Goal: Task Accomplishment & Management: Manage account settings

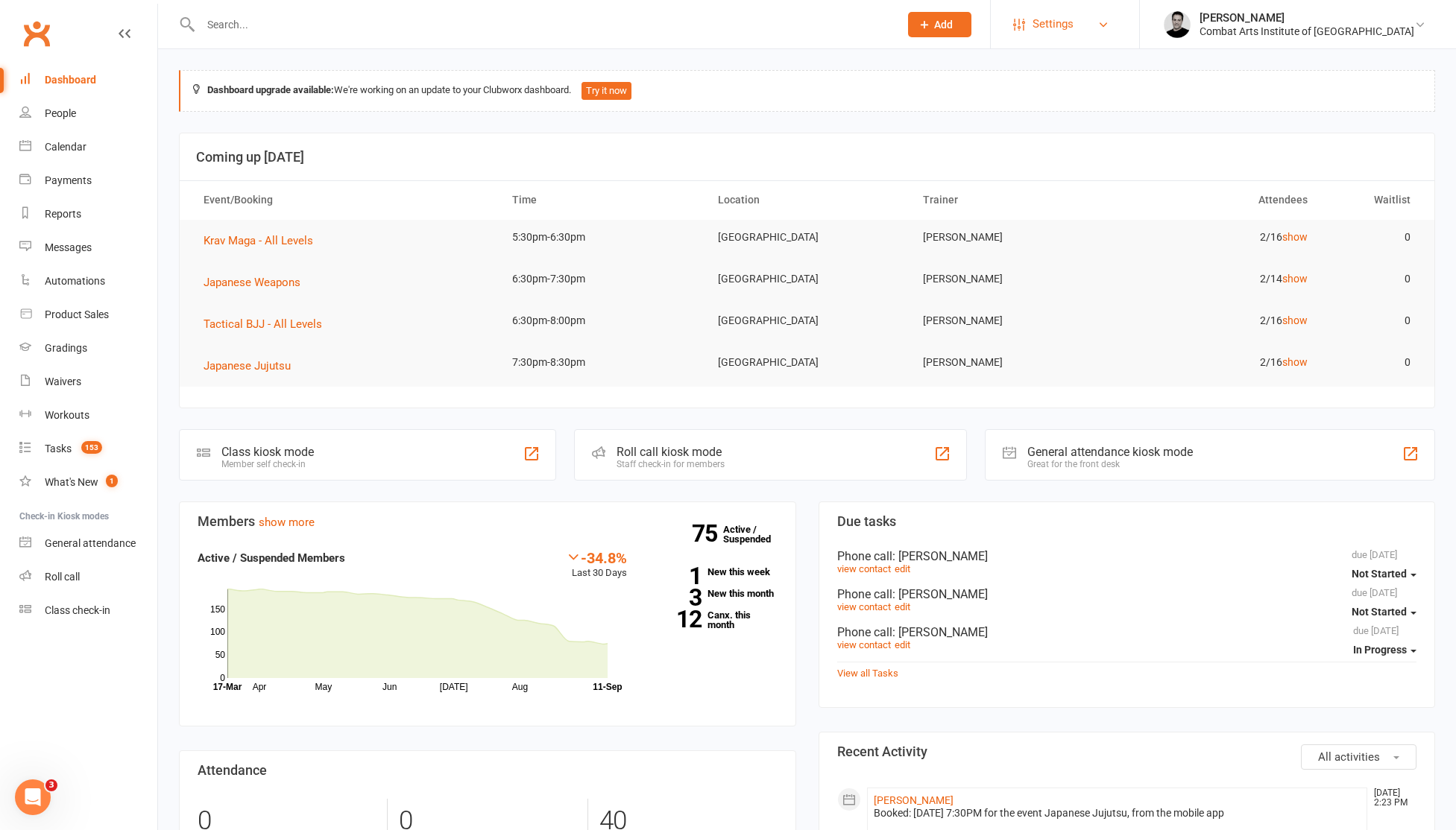
click at [1073, 29] on span "Settings" at bounding box center [1053, 24] width 41 height 33
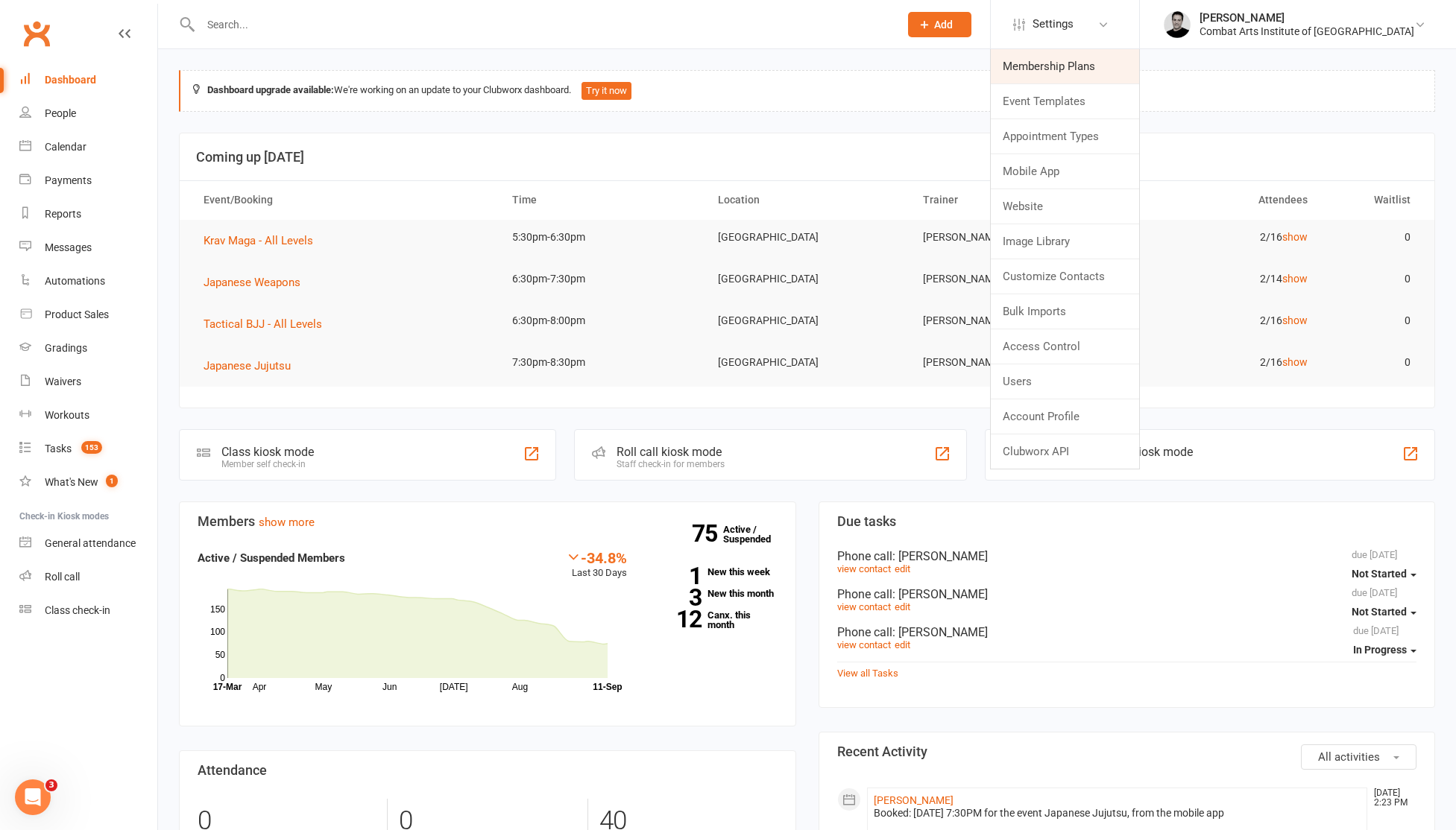
click at [1116, 70] on link "Membership Plans" at bounding box center [1065, 66] width 148 height 34
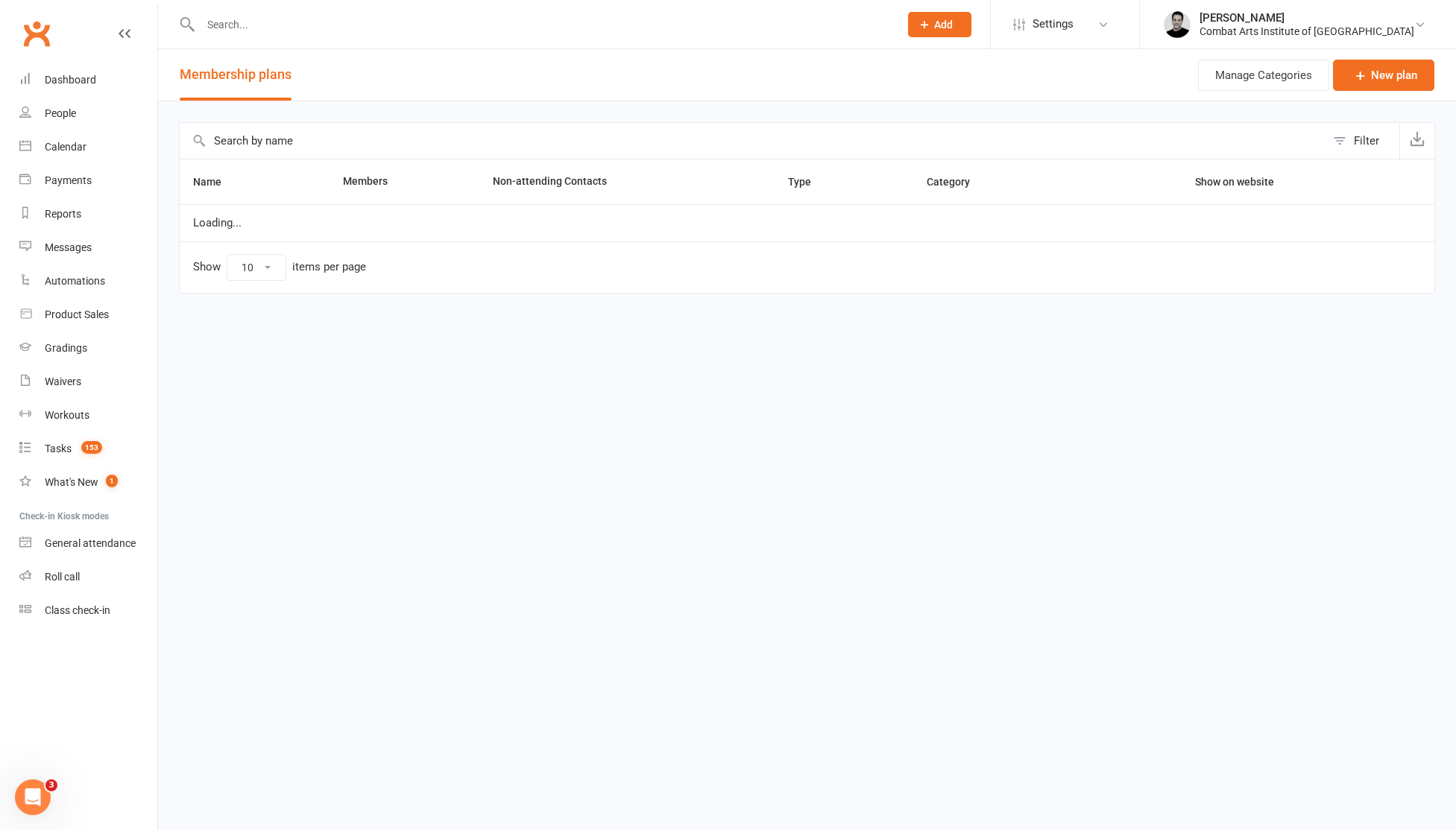
select select "50"
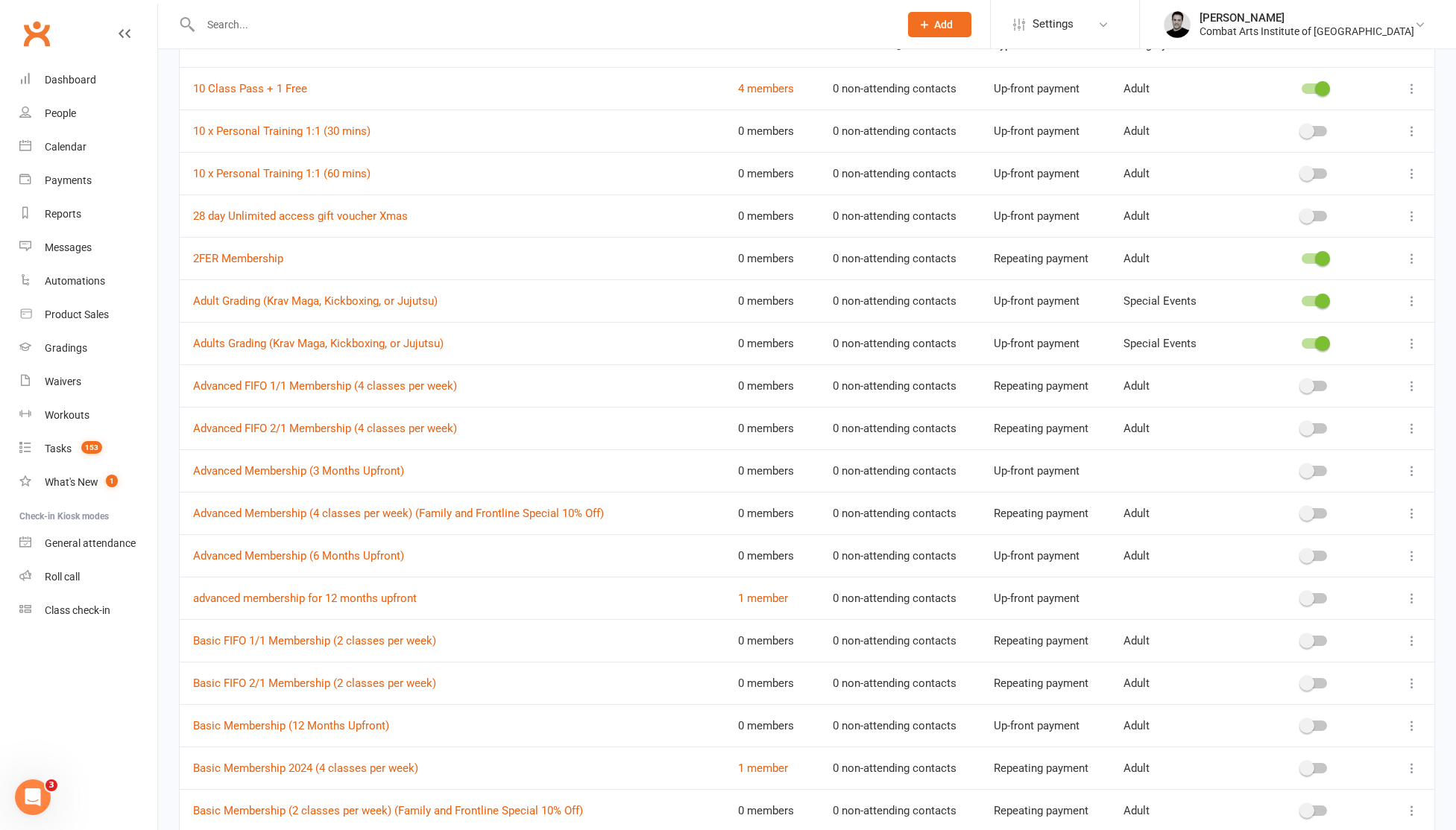
scroll to position [138, 0]
click at [385, 640] on link "Basic FIFO 1/1 Membership (2 classes per week)" at bounding box center [315, 640] width 243 height 13
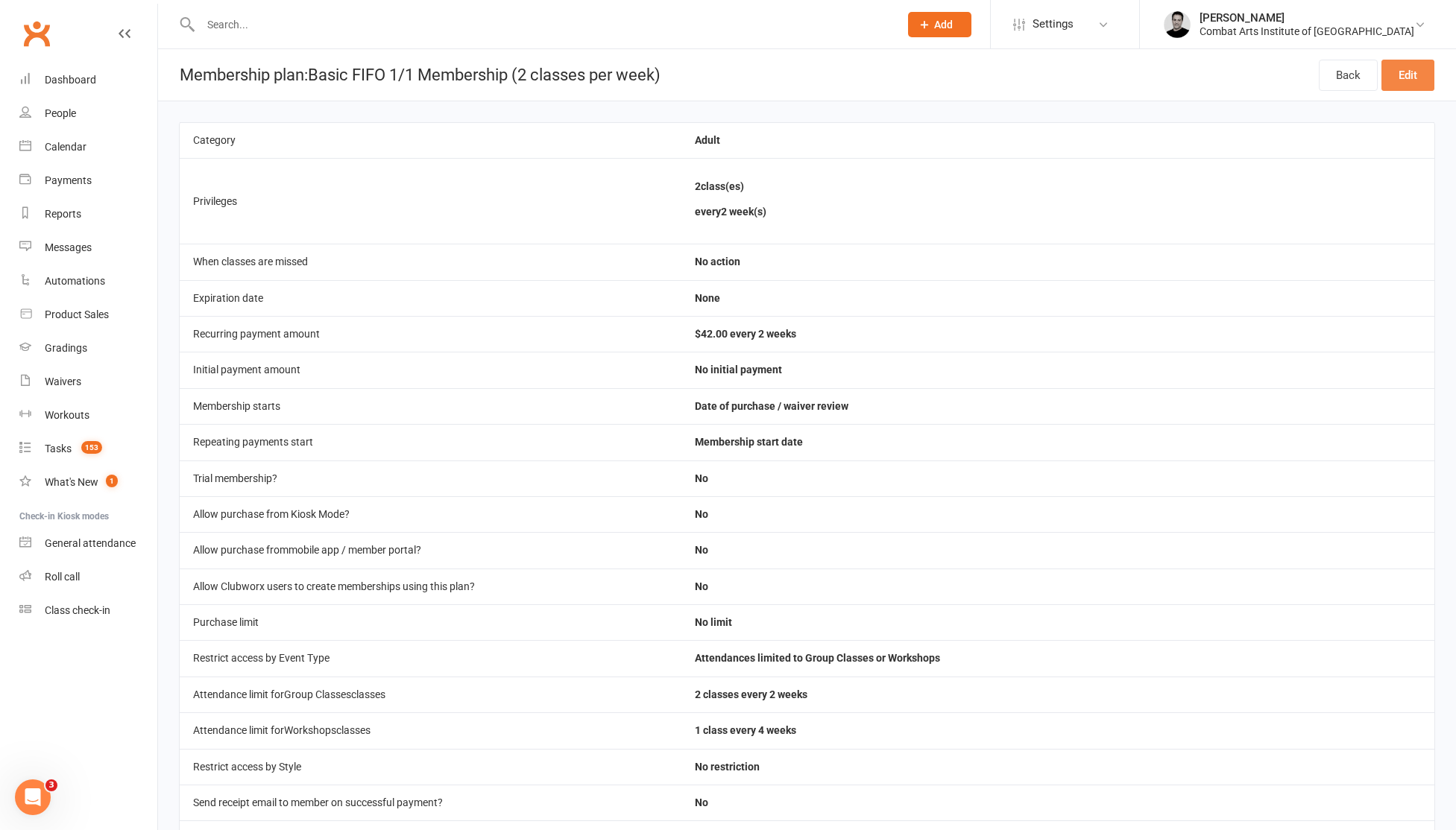
click at [1403, 77] on link "Edit" at bounding box center [1407, 75] width 53 height 32
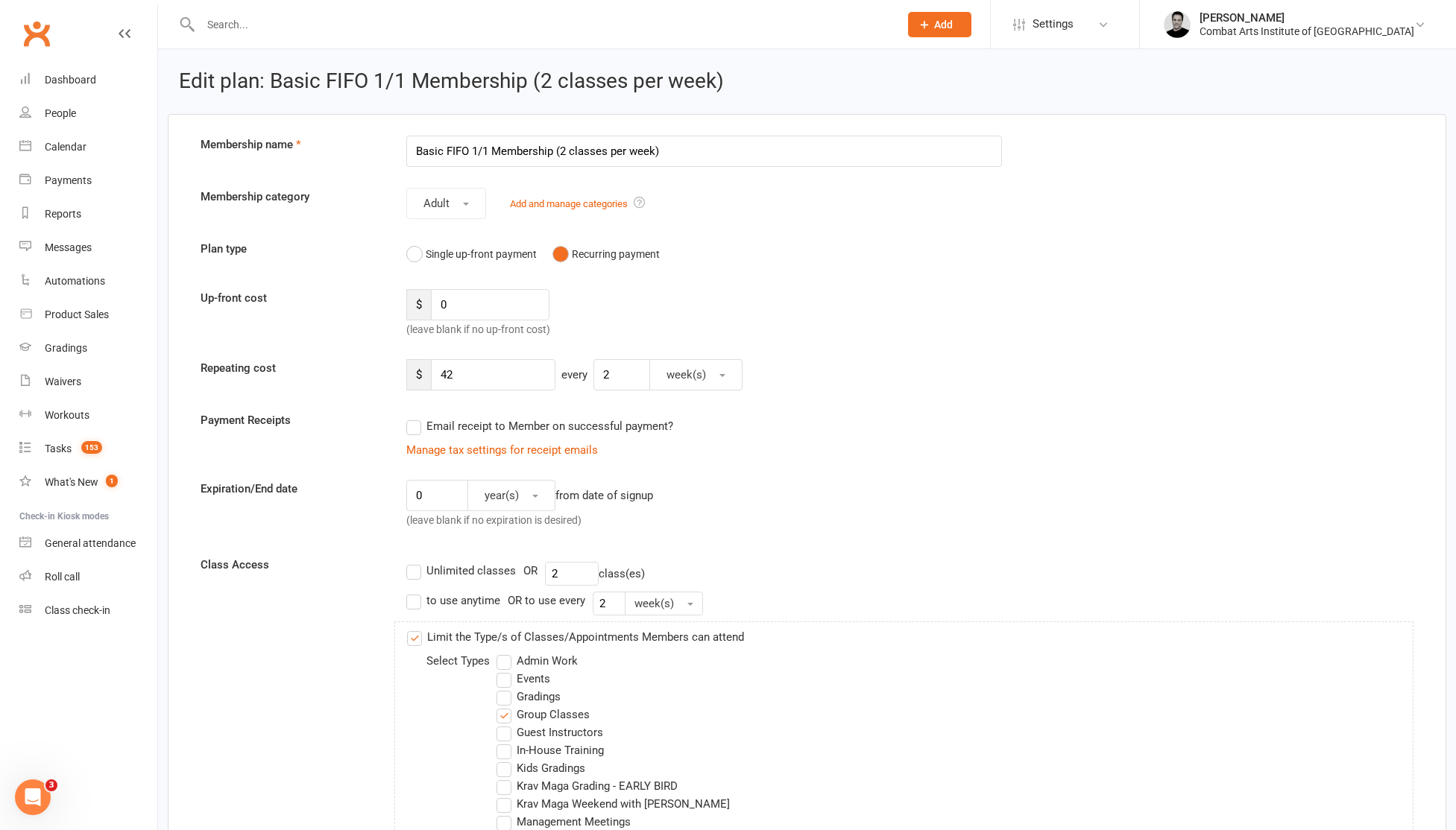
drag, startPoint x: 447, startPoint y: 151, endPoint x: 438, endPoint y: 121, distance: 31.3
drag, startPoint x: 640, startPoint y: 148, endPoint x: 524, endPoint y: 148, distance: 116.0
click at [524, 148] on input "FIFO 1/1 Membership (2 classes per week)" at bounding box center [704, 151] width 596 height 32
type input "FIFO 1/1 Membership 2025"
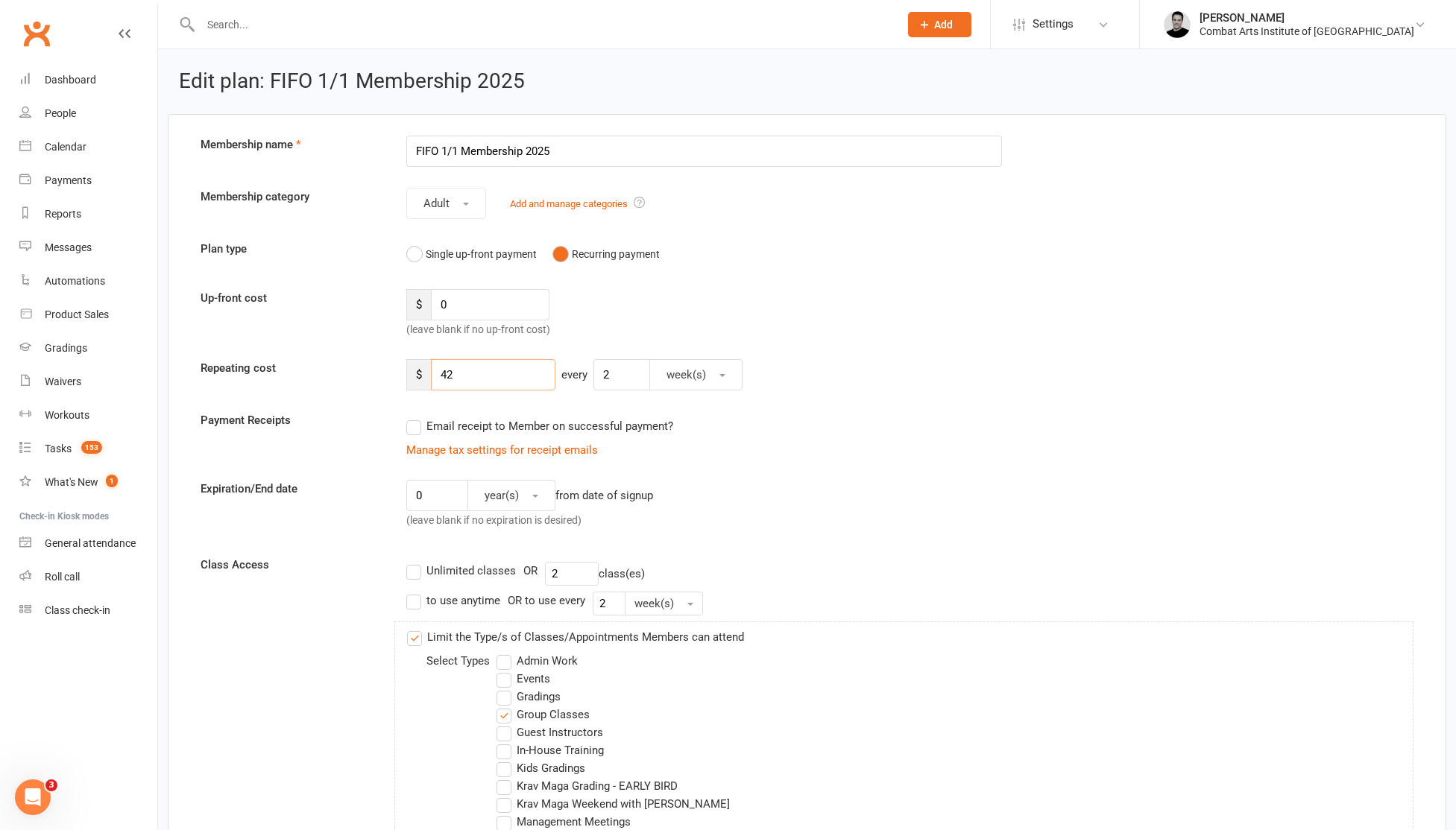
drag, startPoint x: 468, startPoint y: 379, endPoint x: 430, endPoint y: 378, distance: 38.0
click at [430, 378] on input "42" at bounding box center [492, 375] width 124 height 32
type input "37"
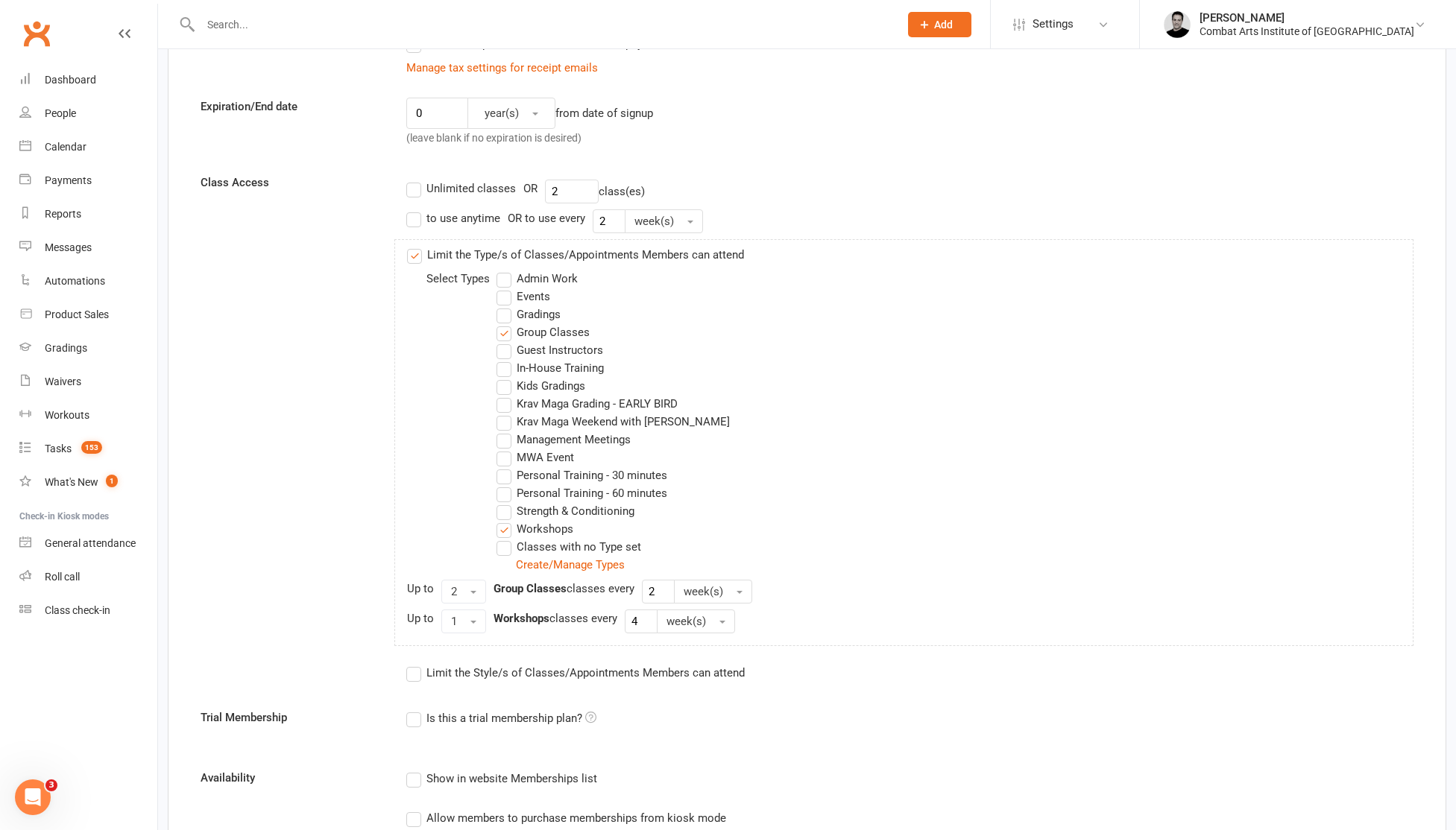
scroll to position [385, 0]
drag, startPoint x: 415, startPoint y: 251, endPoint x: 387, endPoint y: 285, distance: 44.0
click at [415, 251] on label "Limit the Type/s of Classes/Appointments Members can attend" at bounding box center [576, 252] width 337 height 18
click at [415, 243] on input "Limit the Type/s of Classes/Appointments Members can attend" at bounding box center [412, 243] width 10 height 0
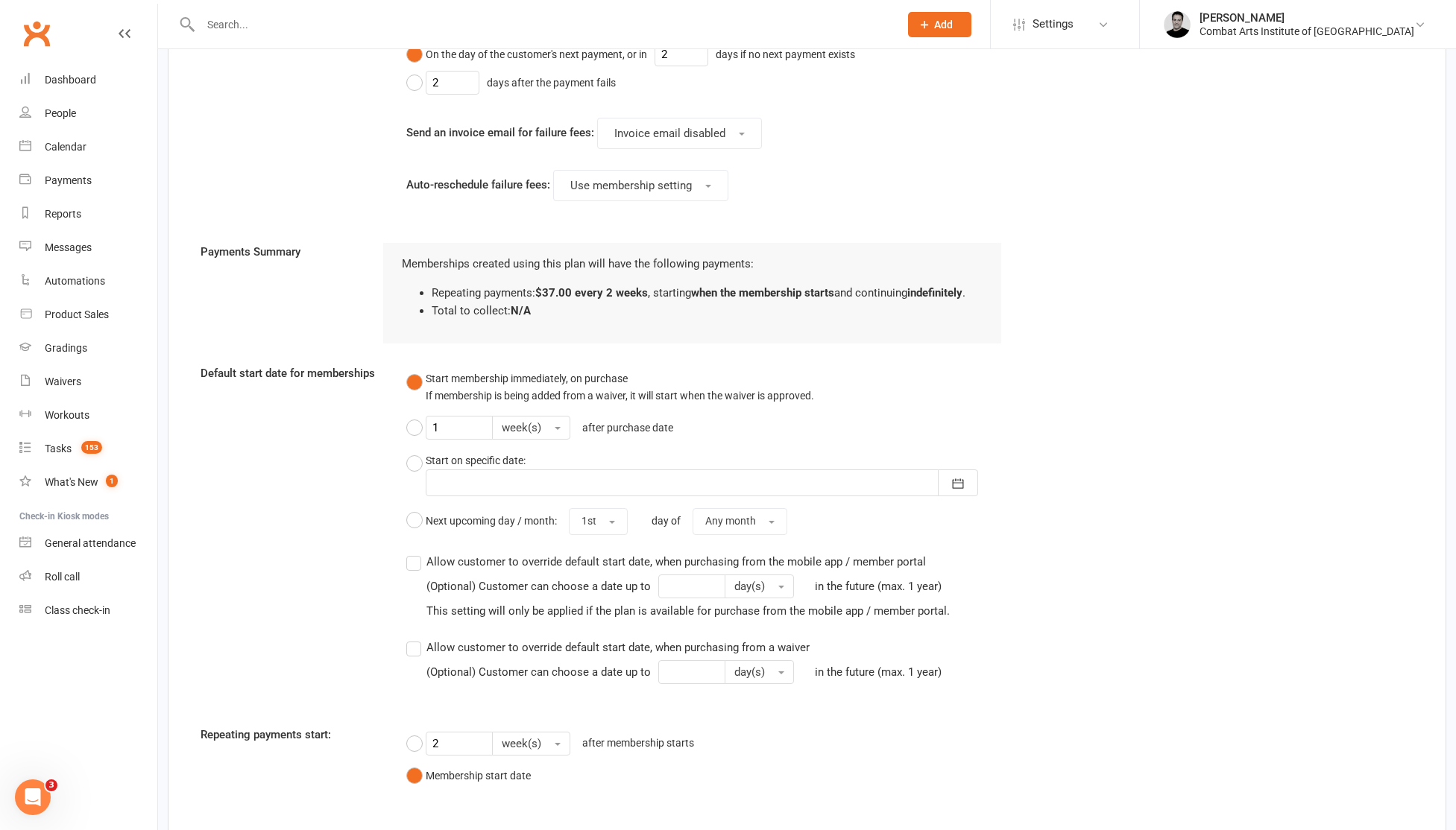
scroll to position [1264, 0]
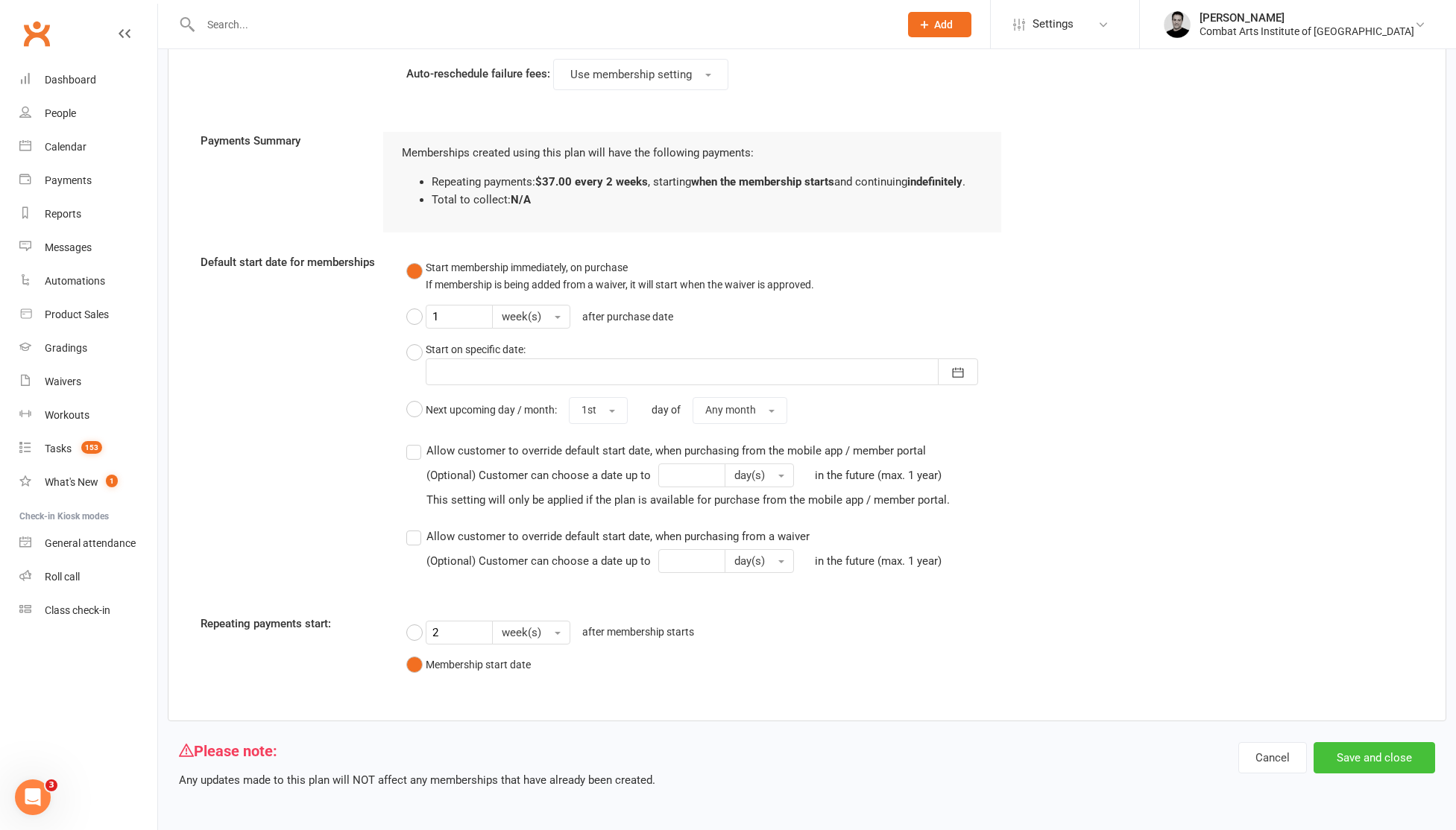
click at [1367, 760] on button "Save and close" at bounding box center [1373, 758] width 121 height 32
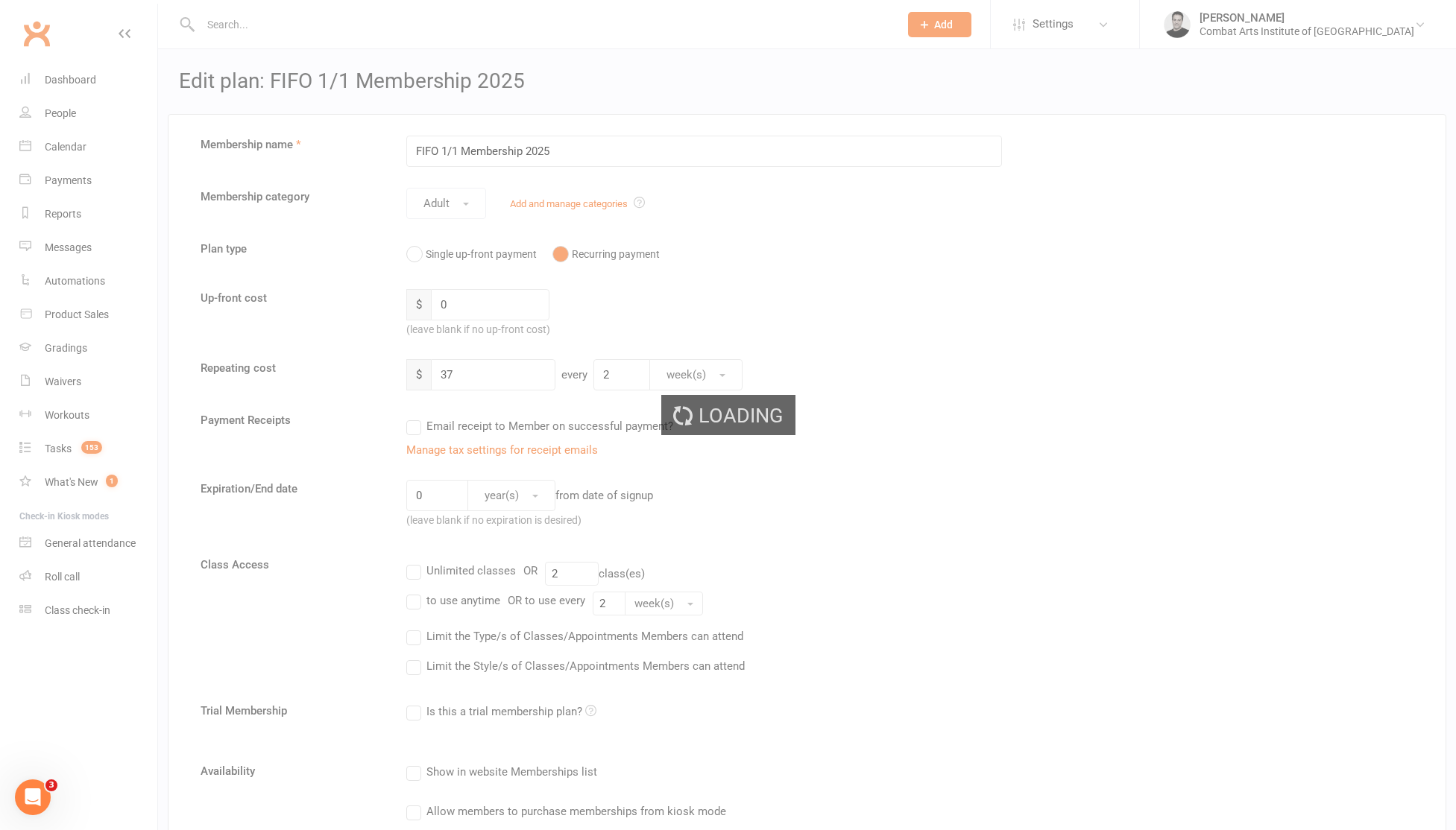
select select "50"
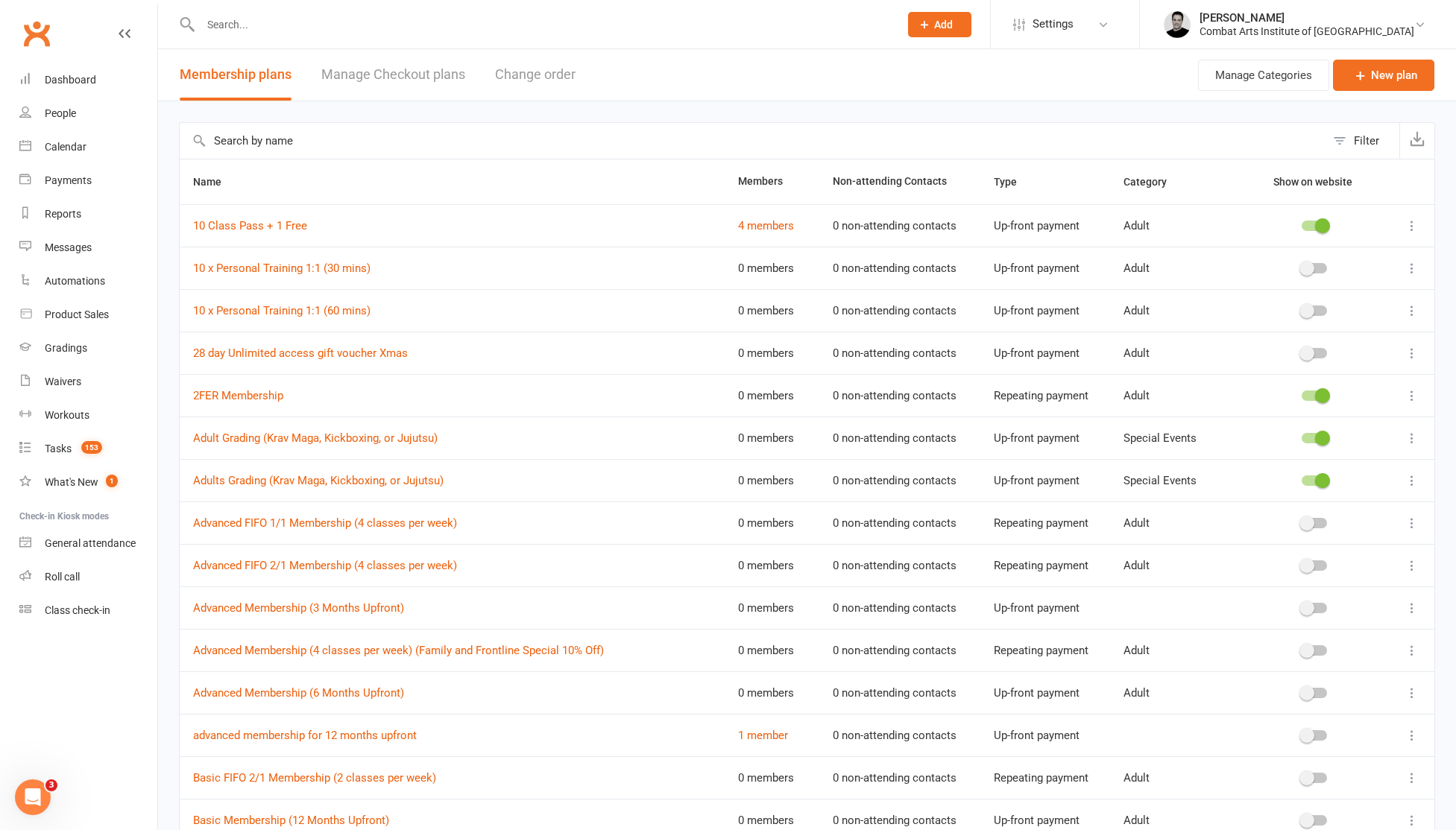
click at [250, 28] on input "text" at bounding box center [543, 24] width 692 height 21
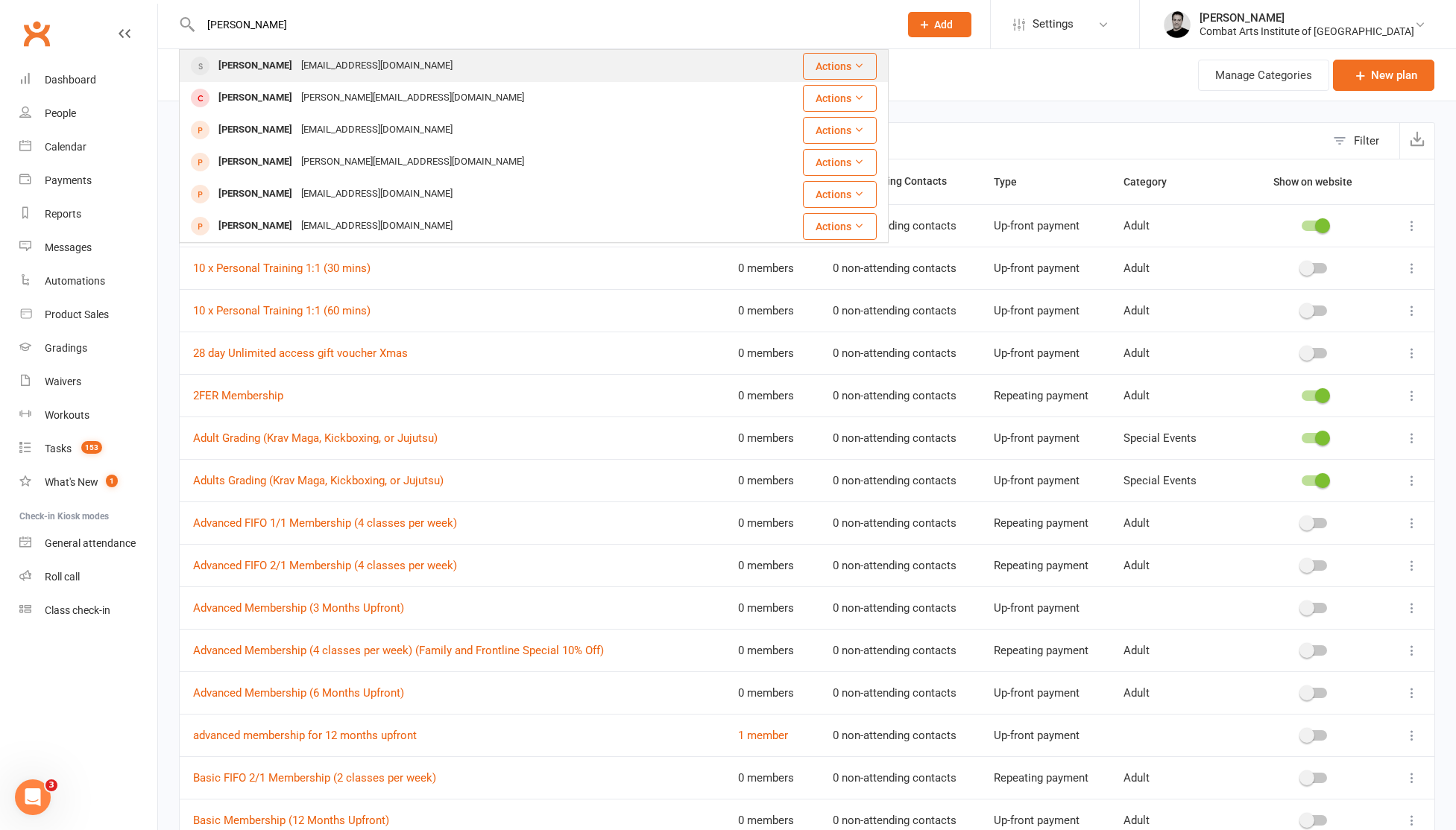
type input "[PERSON_NAME]"
click at [244, 68] on div "[PERSON_NAME]" at bounding box center [255, 66] width 83 height 22
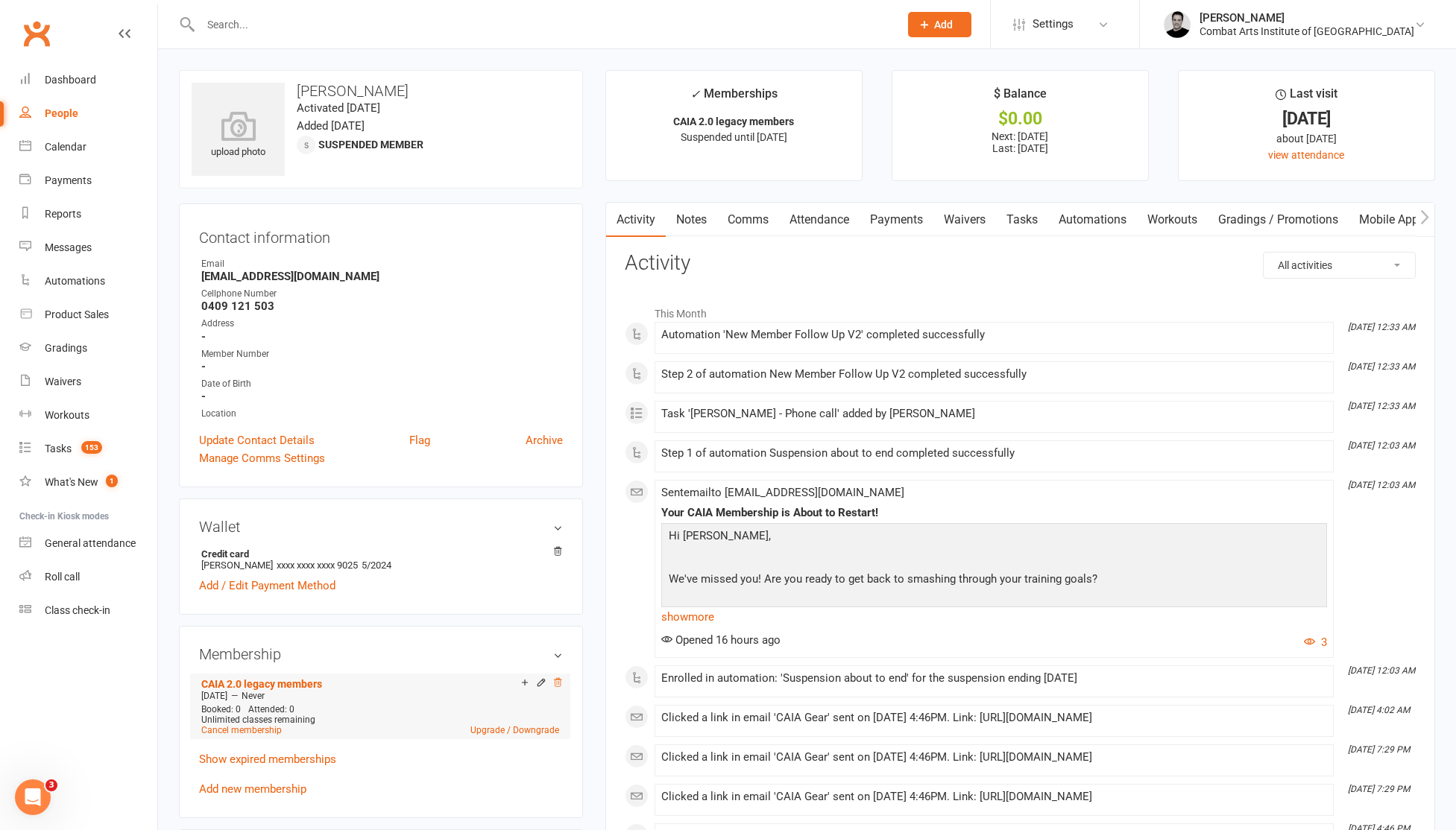
click at [556, 680] on icon at bounding box center [558, 683] width 11 height 11
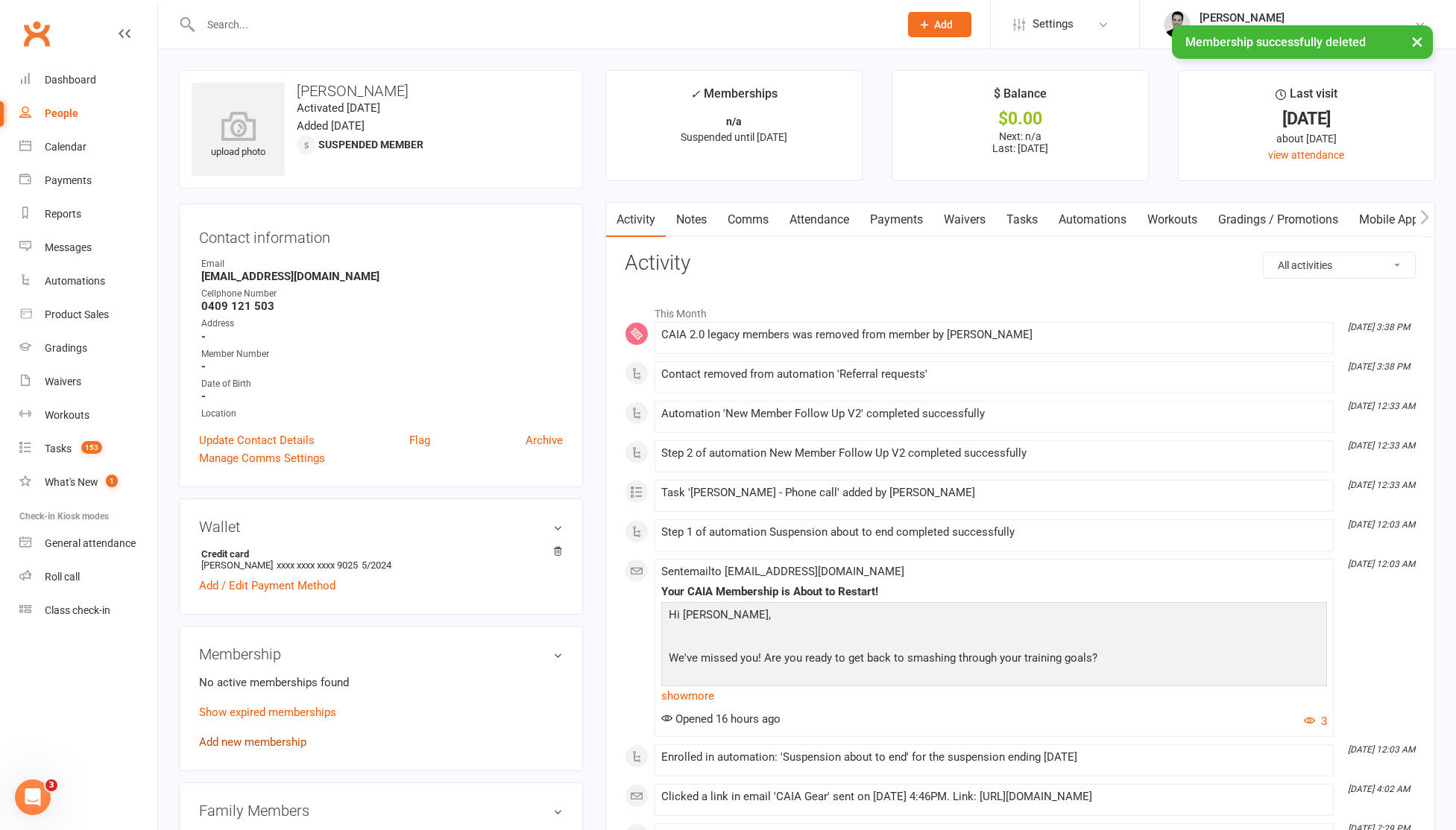
click at [285, 742] on link "Add new membership" at bounding box center [253, 742] width 107 height 13
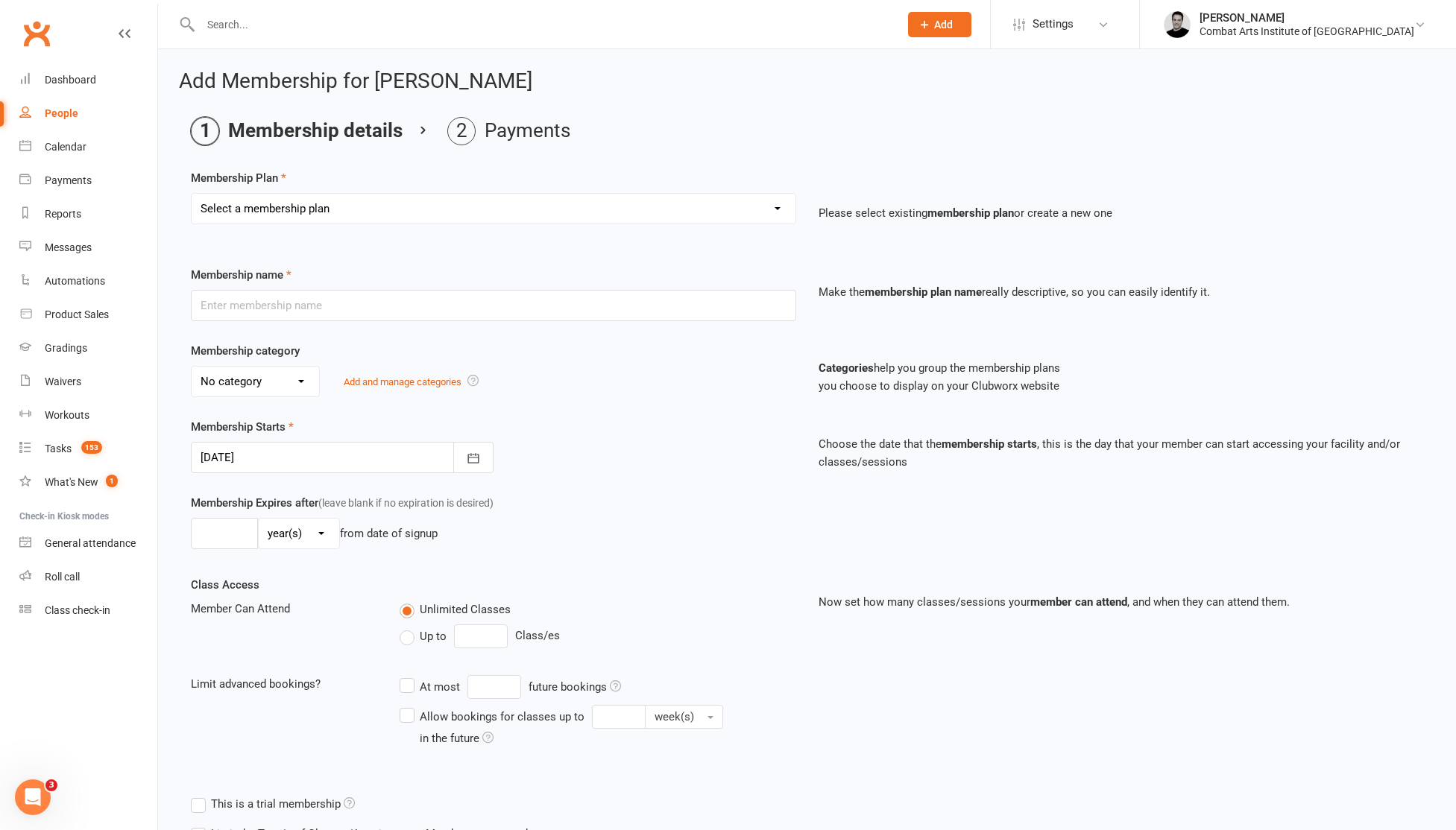
click at [443, 210] on select "Select a membership plan Create new Membership Plan CAIA 14-Day Kickstarter Pro…" at bounding box center [493, 209] width 604 height 30
click at [1073, 25] on span "Settings" at bounding box center [1053, 24] width 41 height 33
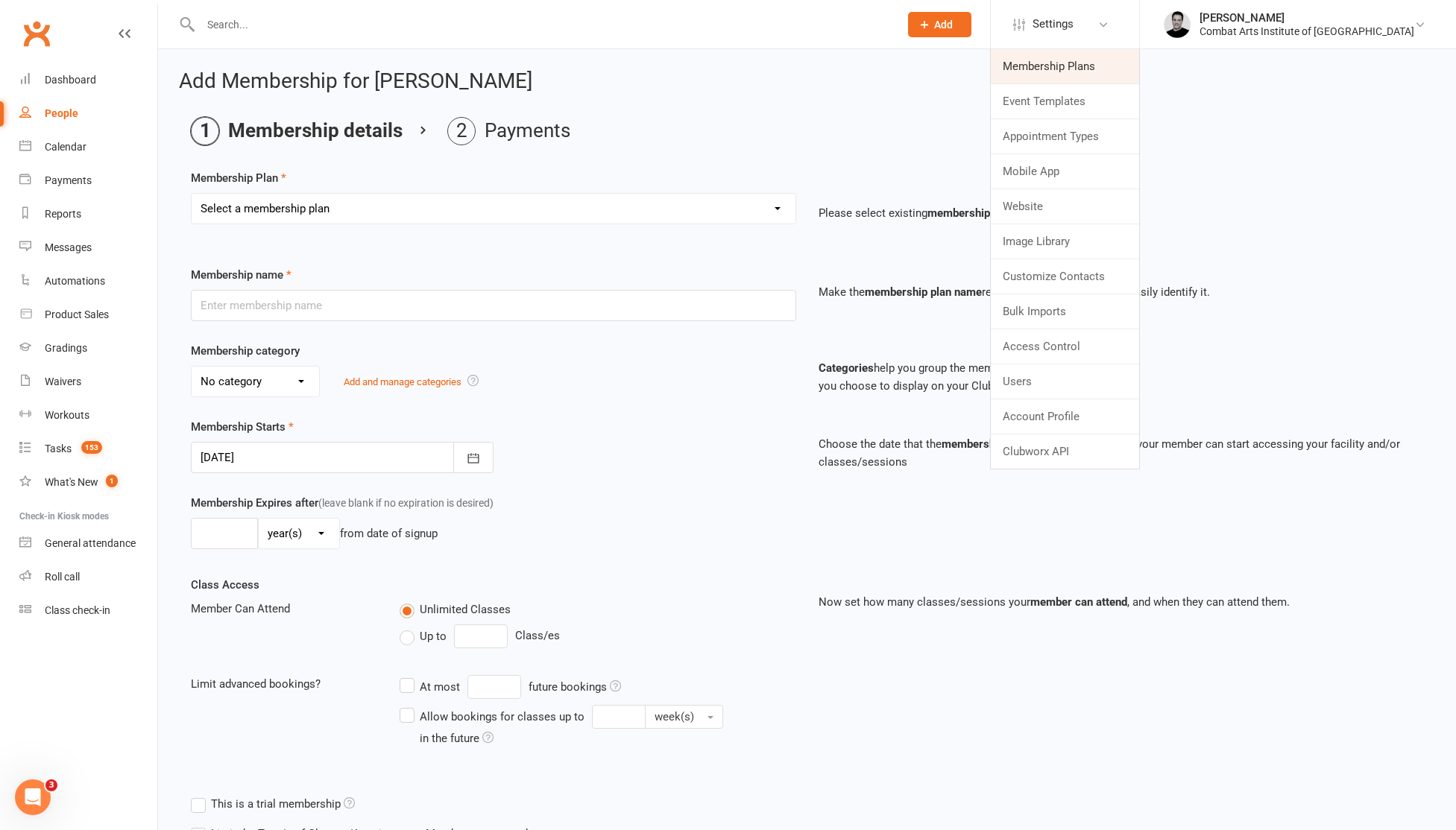
click at [1101, 63] on link "Membership Plans" at bounding box center [1065, 66] width 148 height 34
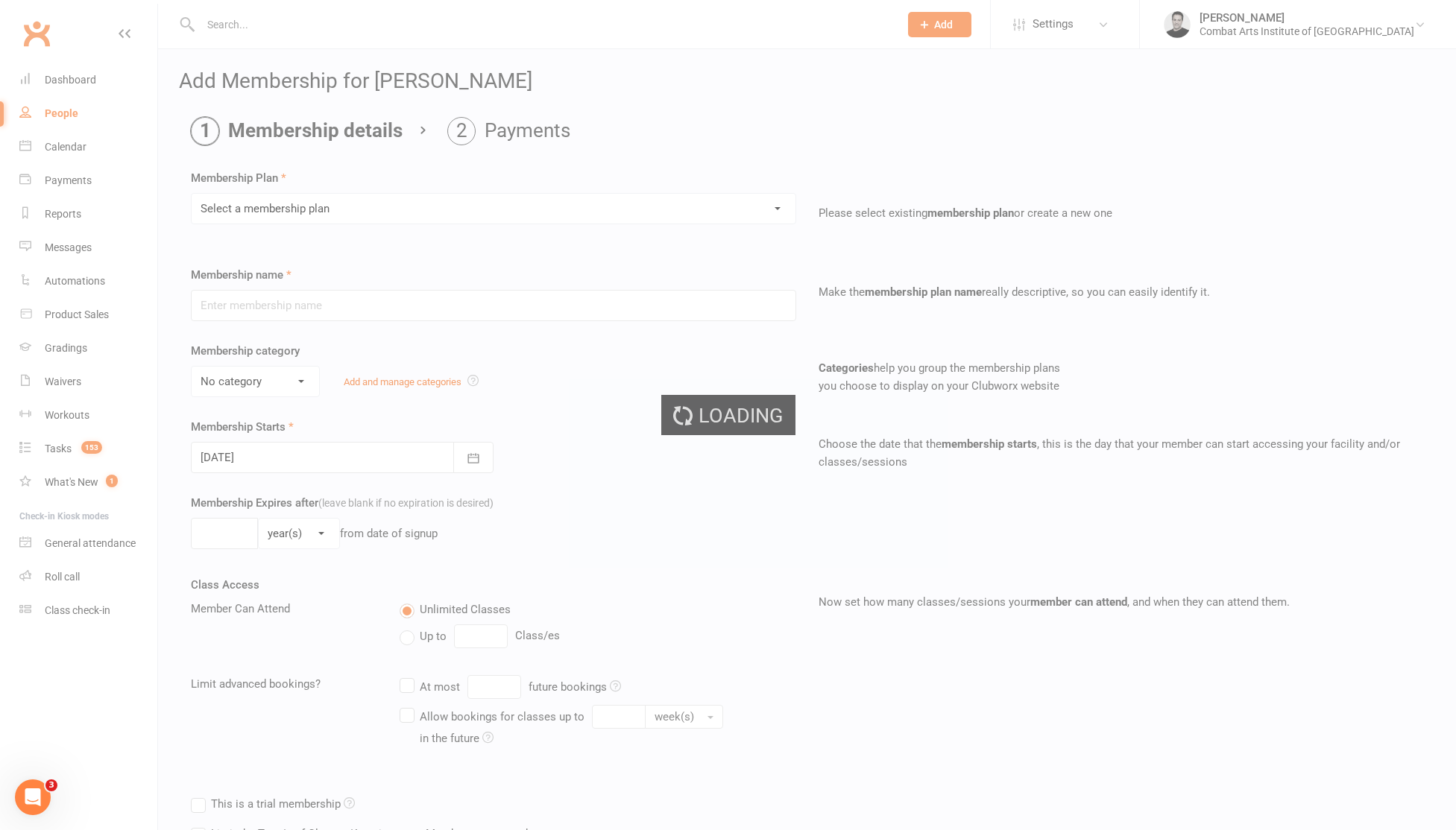
select select "50"
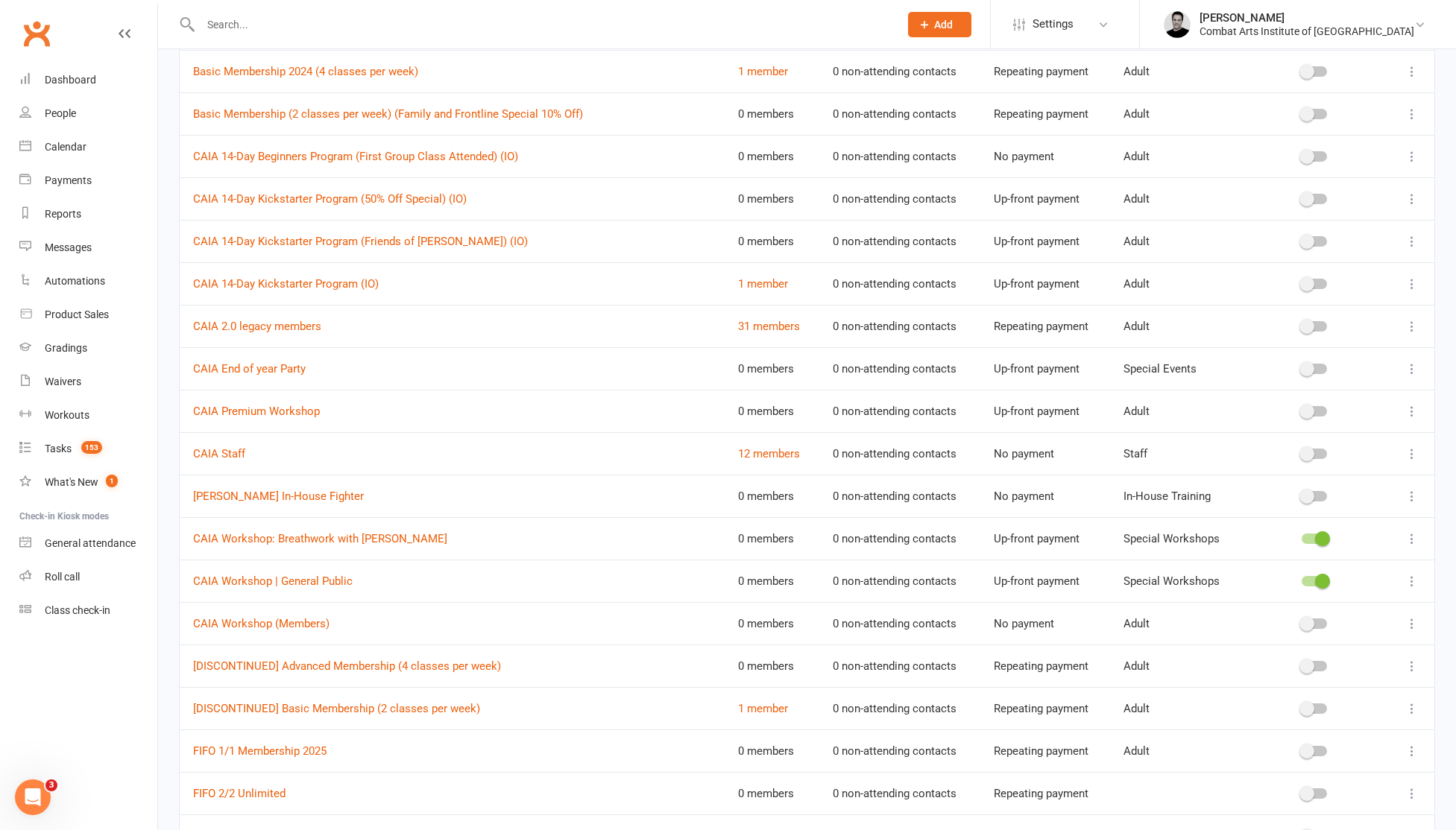
scroll to position [886, 0]
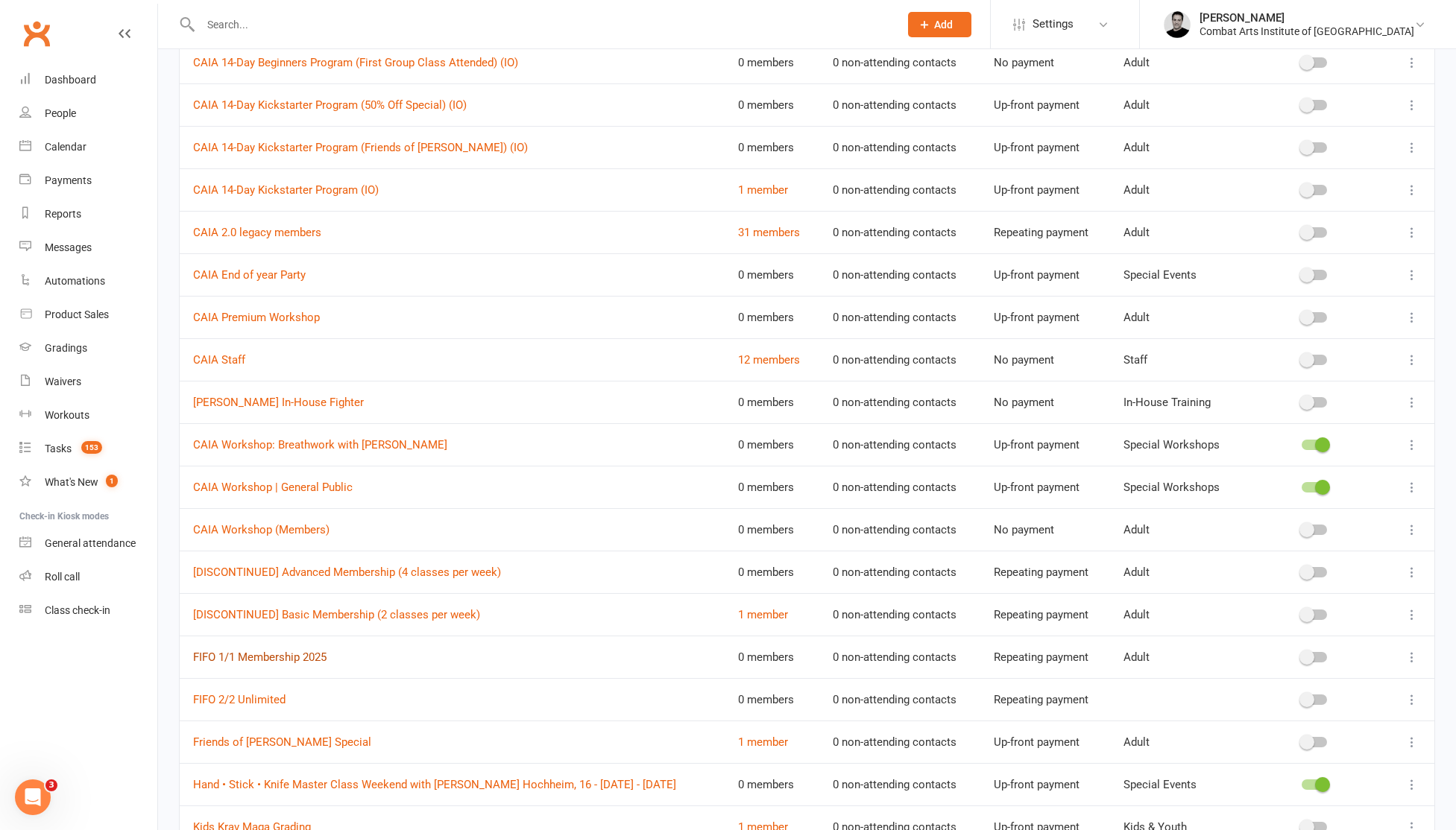
click at [314, 655] on link "FIFO 1/1 Membership 2025" at bounding box center [260, 657] width 134 height 13
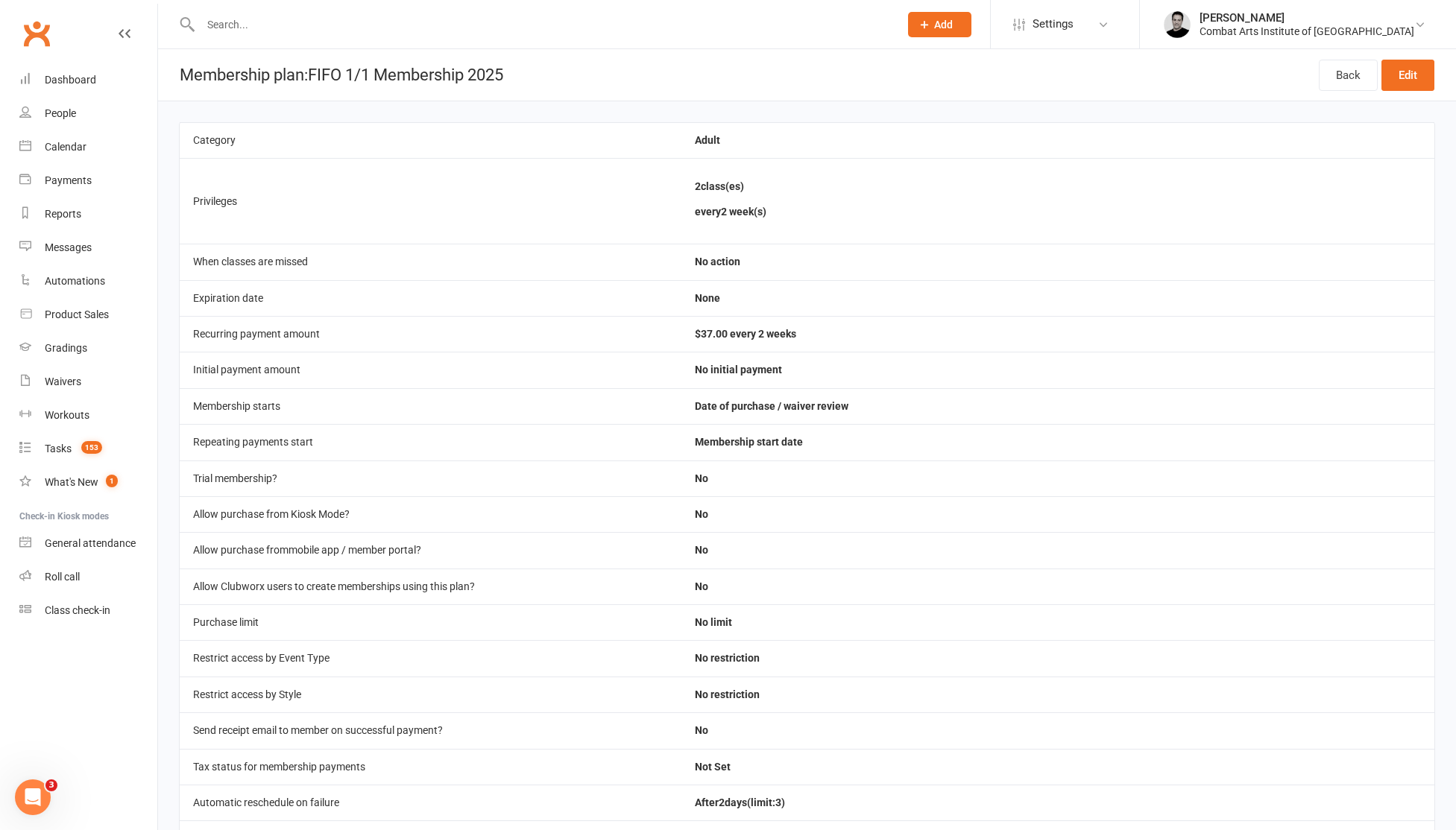
click at [251, 25] on input "text" at bounding box center [543, 24] width 692 height 21
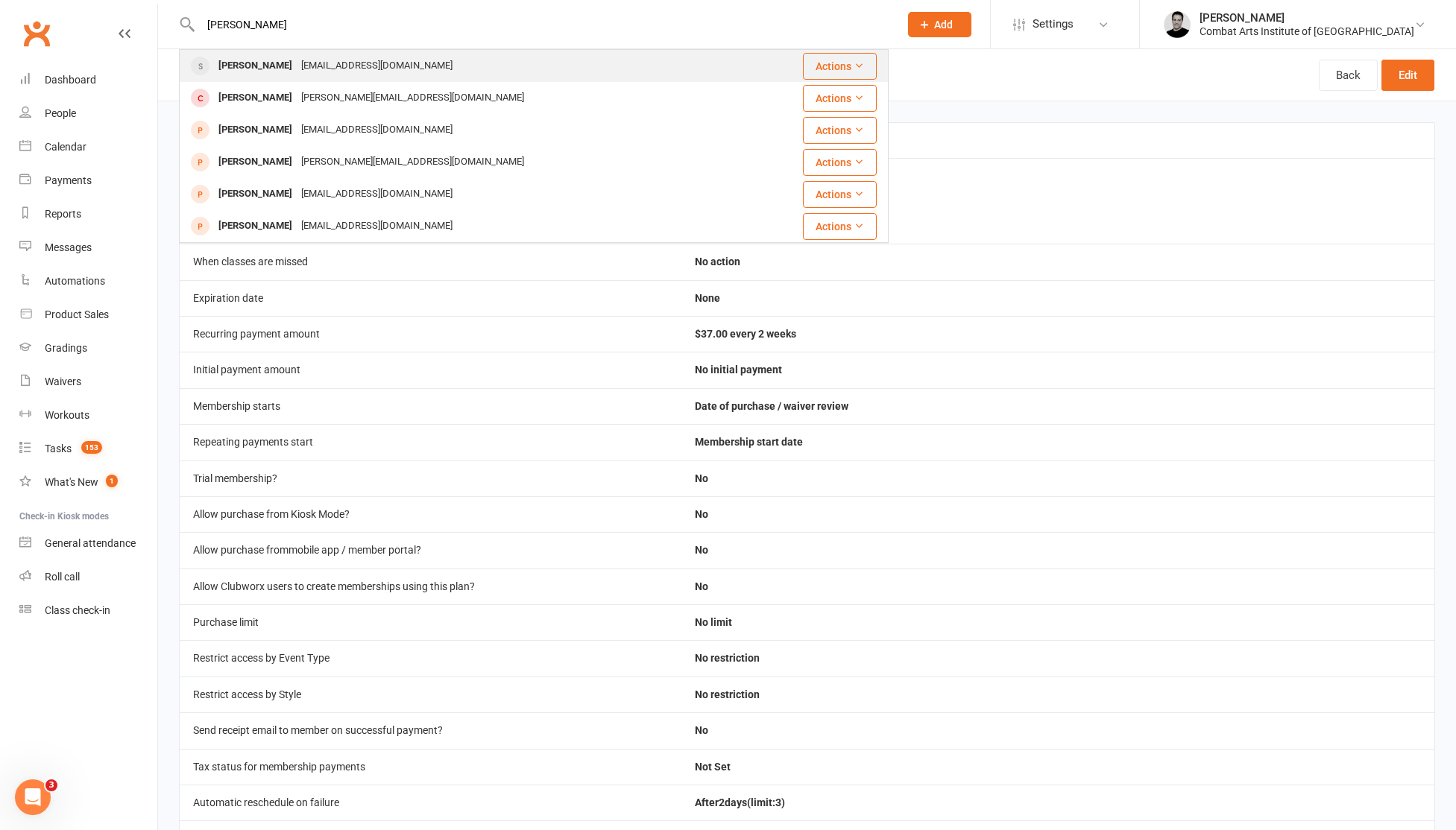
type input "[PERSON_NAME]"
click at [251, 64] on div "[PERSON_NAME]" at bounding box center [255, 66] width 83 height 22
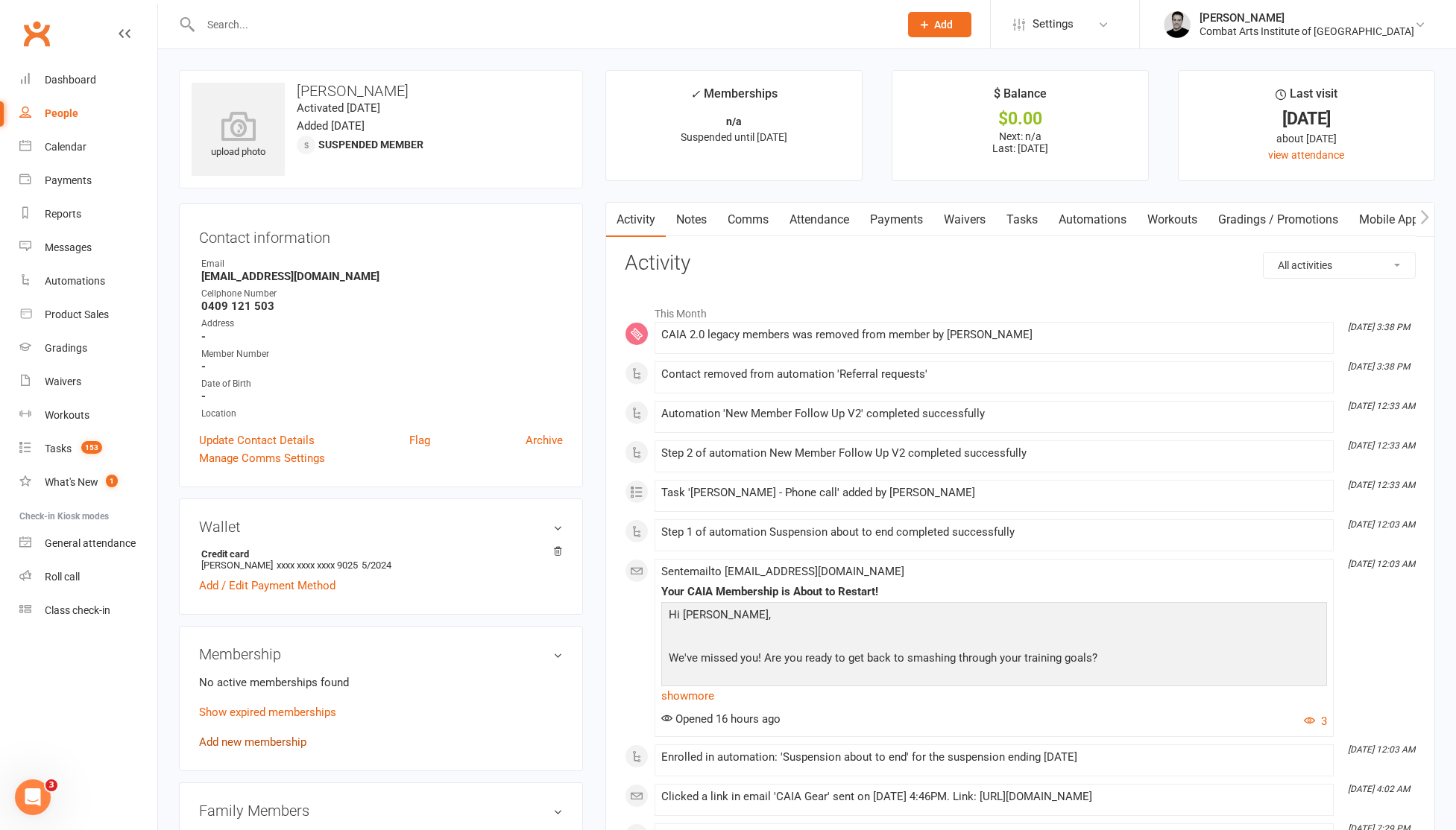
click at [296, 743] on link "Add new membership" at bounding box center [253, 742] width 107 height 13
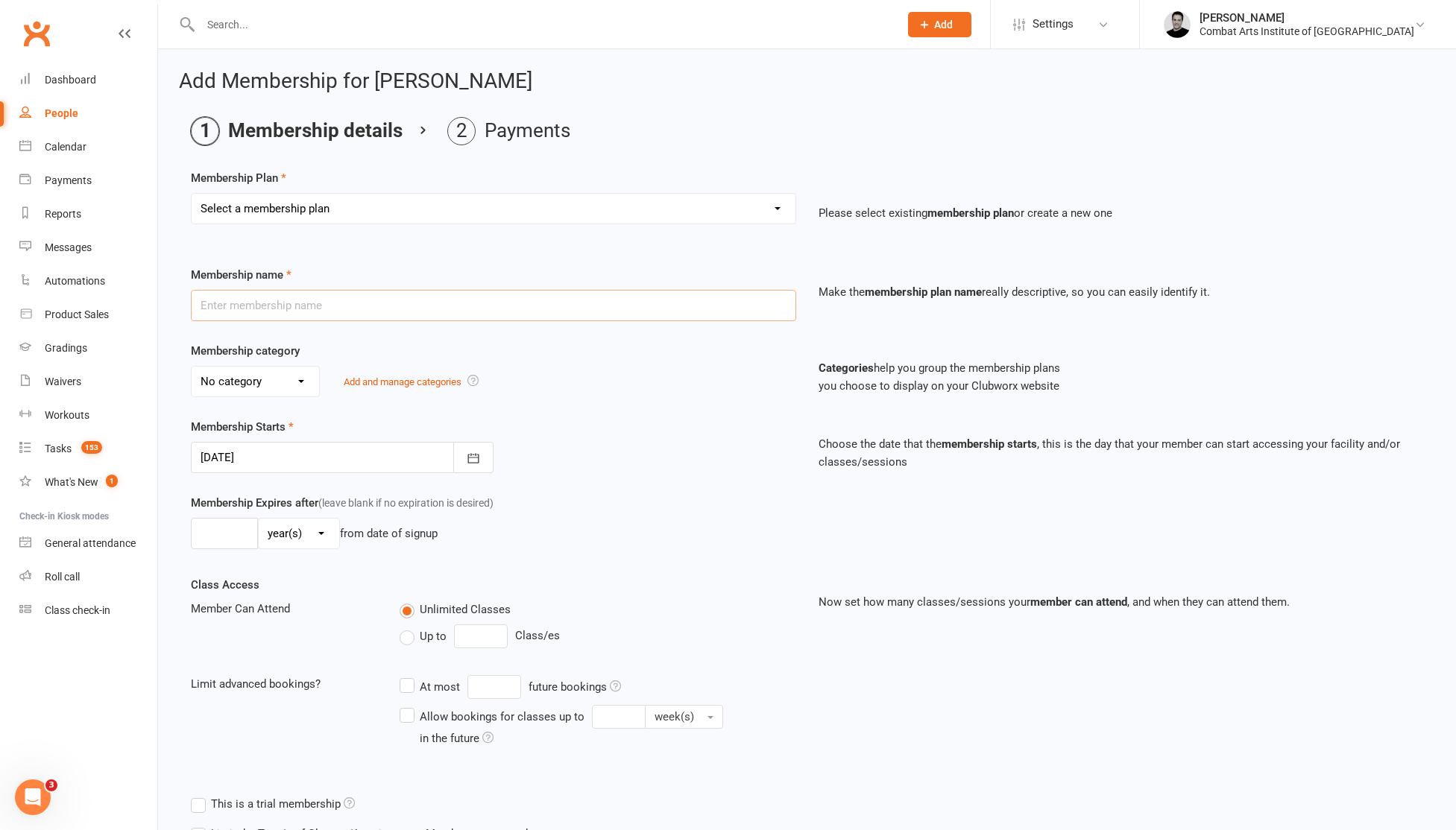
click at [377, 301] on input "text" at bounding box center [493, 305] width 605 height 32
type input "FIFO 1/1 Membership 2025"
click at [471, 460] on icon "button" at bounding box center [473, 458] width 15 height 15
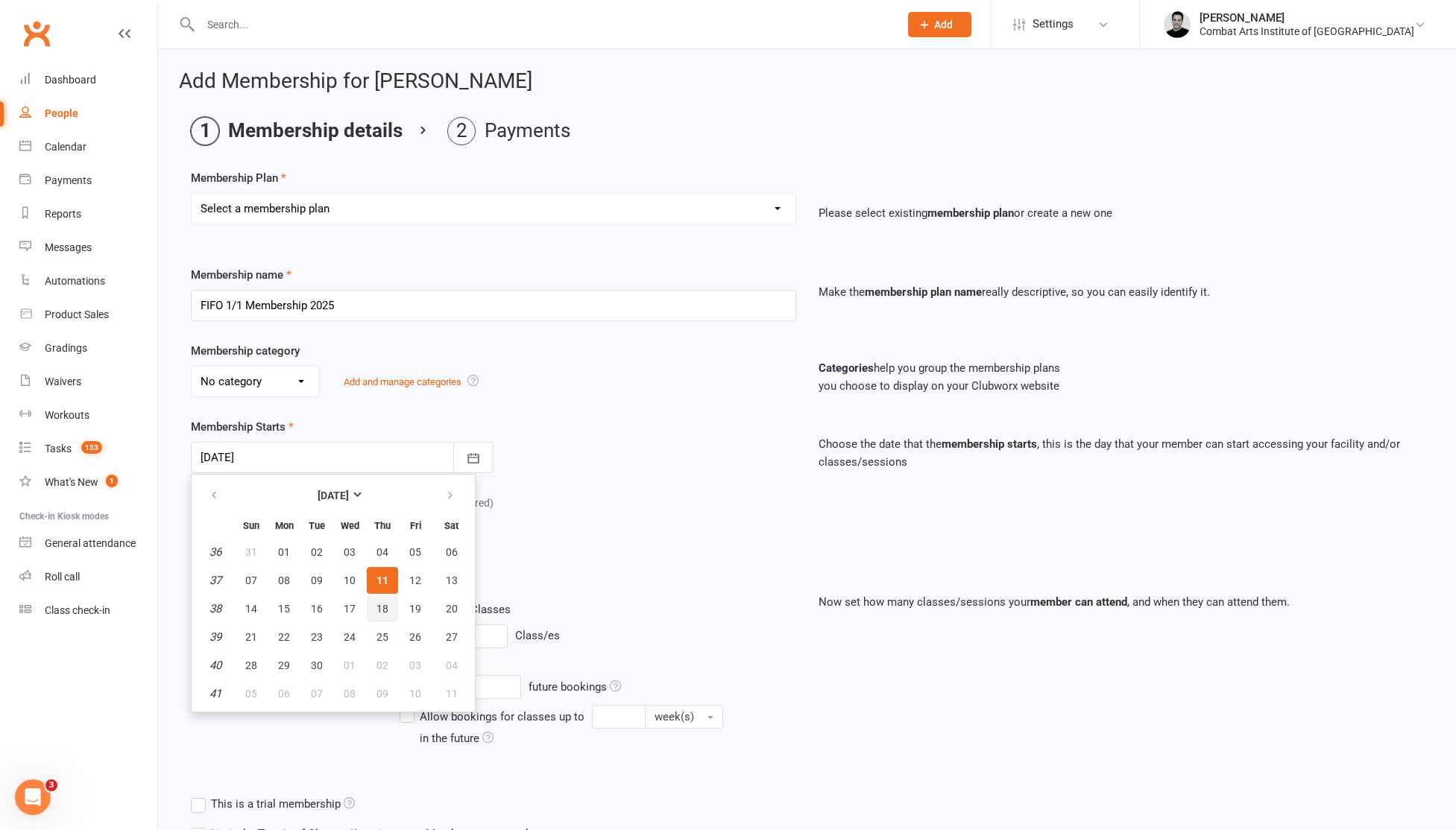
click at [382, 604] on span "18" at bounding box center [382, 608] width 12 height 12
type input "[DATE]"
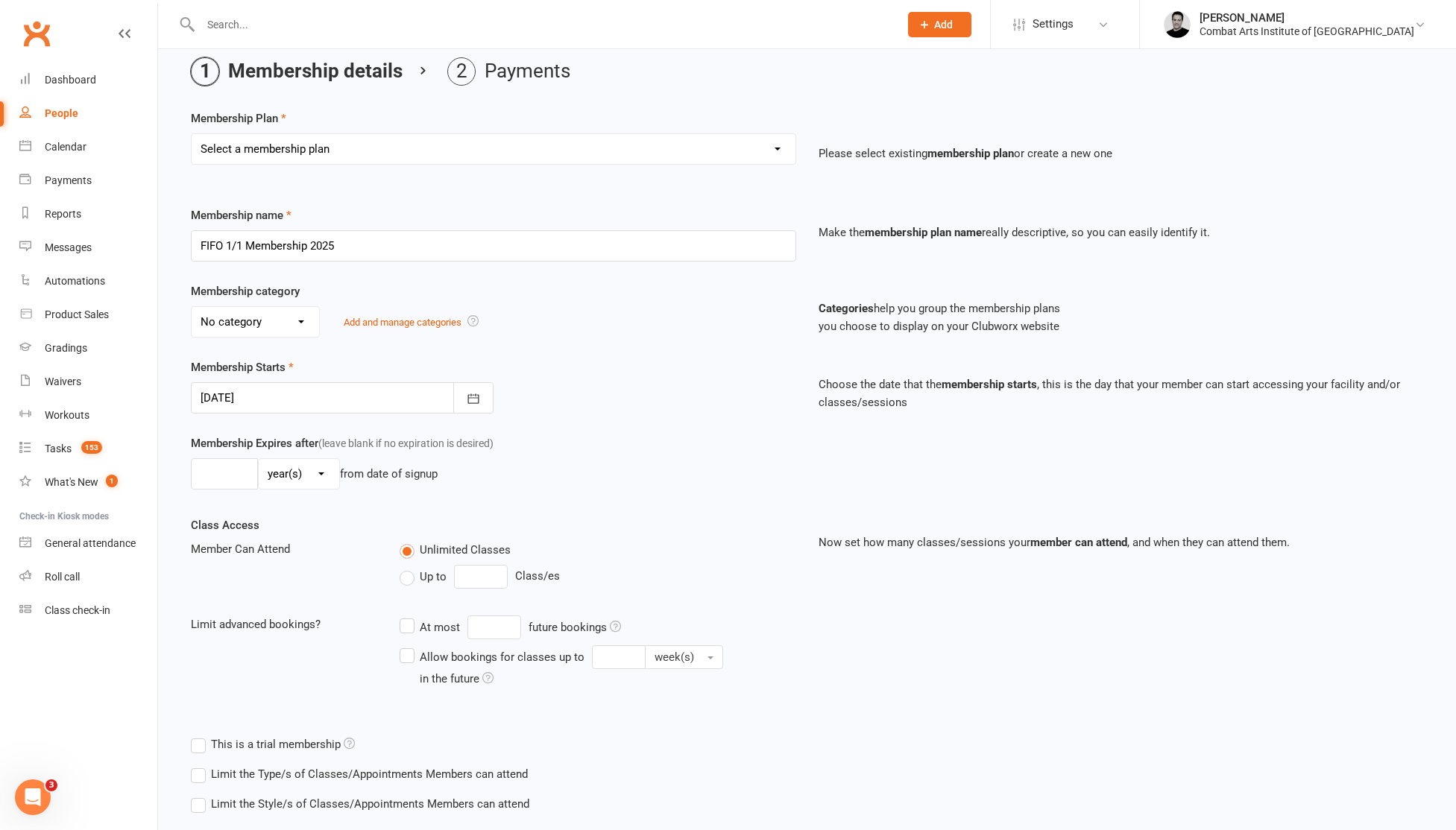
scroll to position [146, 0]
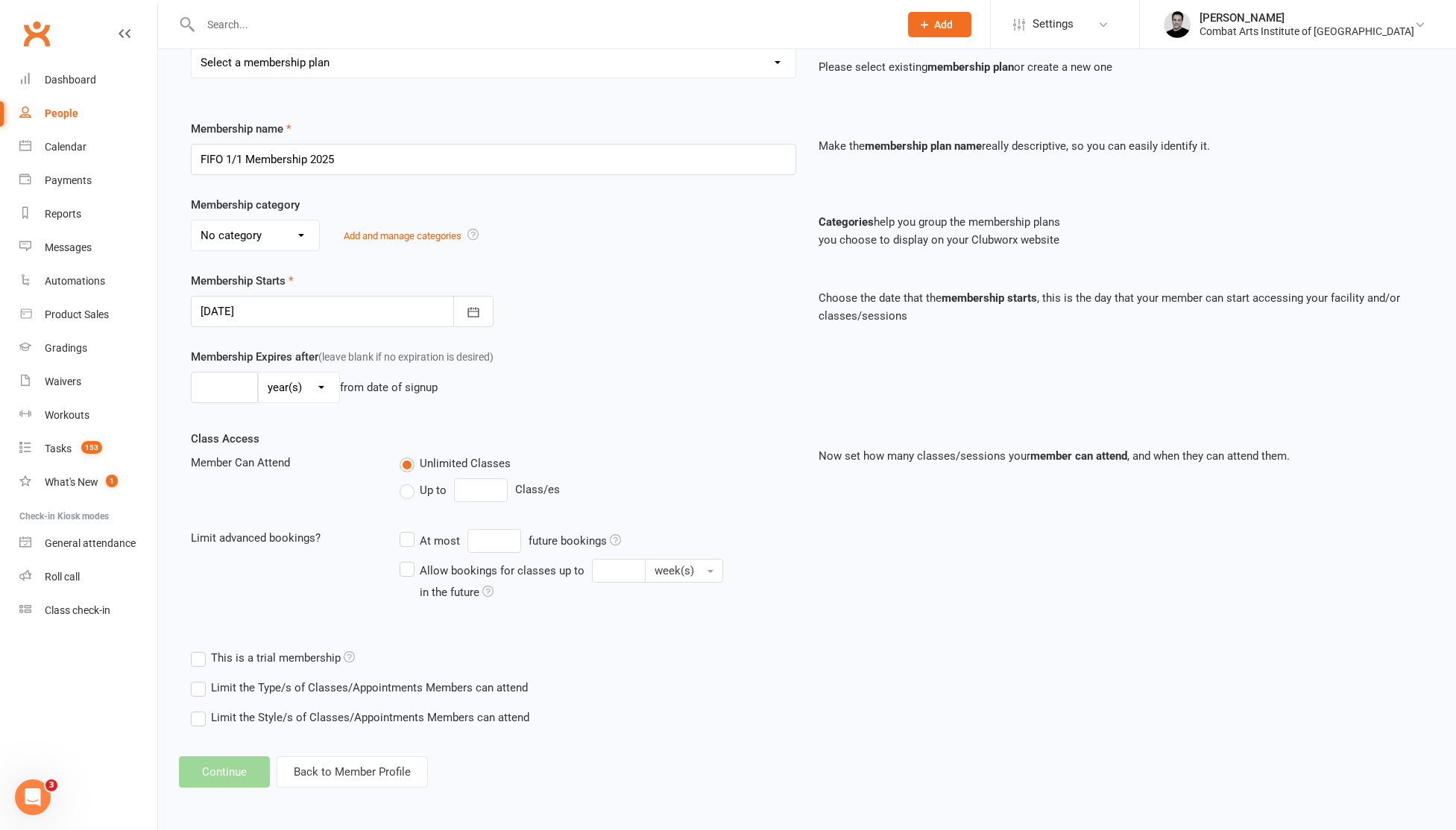
click at [251, 230] on select "No category Adult In-House Training Kids & Youth MWA [GEOGRAPHIC_DATA] Special …" at bounding box center [255, 235] width 128 height 30
select select "0"
click at [192, 220] on select "No category Adult In-House Training Kids & Youth MWA [GEOGRAPHIC_DATA] Special …" at bounding box center [255, 235] width 128 height 30
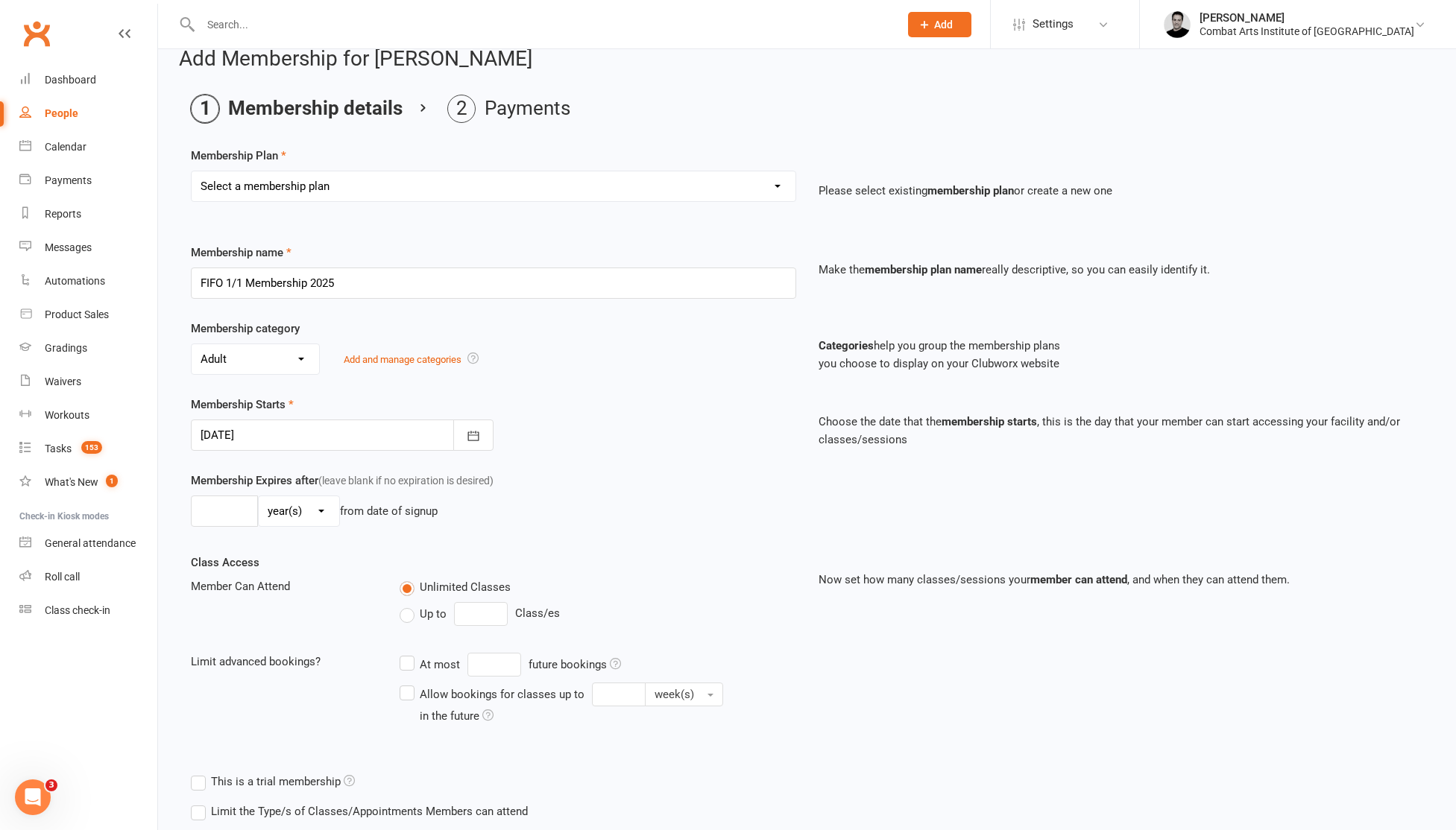
scroll to position [19, 0]
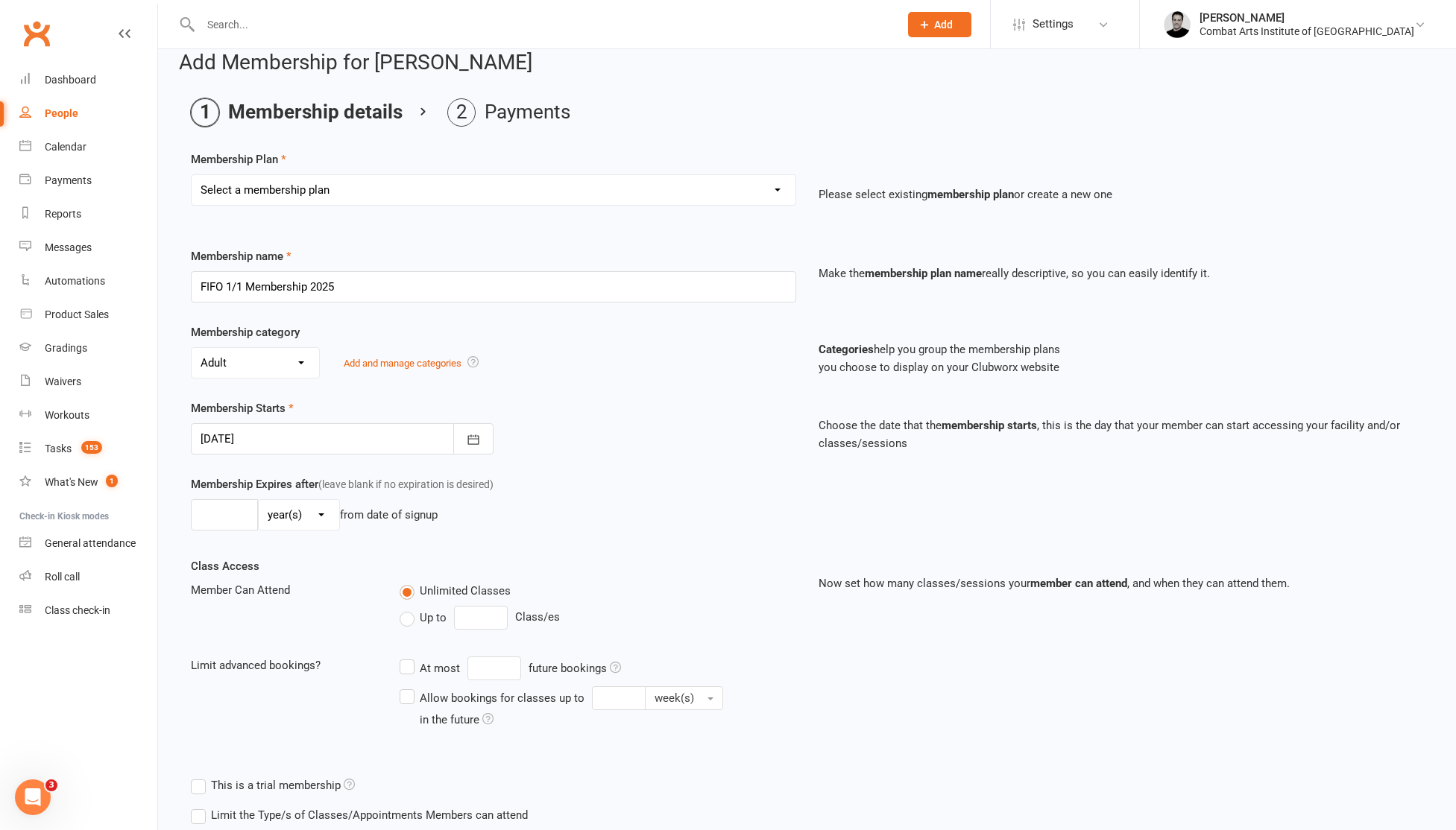
click at [391, 189] on select "Select a membership plan Create new Membership Plan CAIA 14-Day Kickstarter Pro…" at bounding box center [493, 190] width 604 height 30
click at [1073, 22] on span "Settings" at bounding box center [1053, 24] width 41 height 33
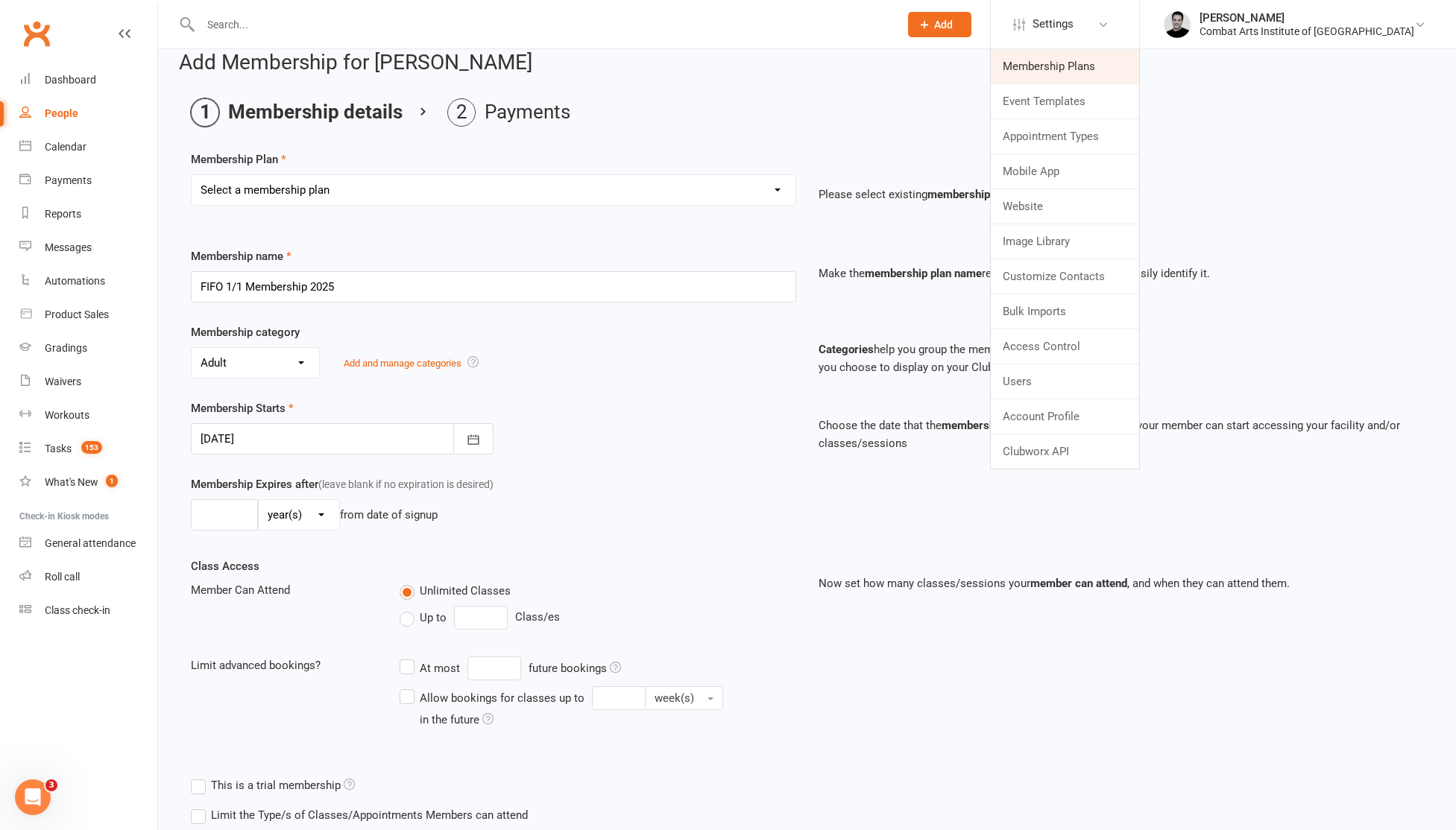
click at [1082, 60] on link "Membership Plans" at bounding box center [1065, 66] width 148 height 34
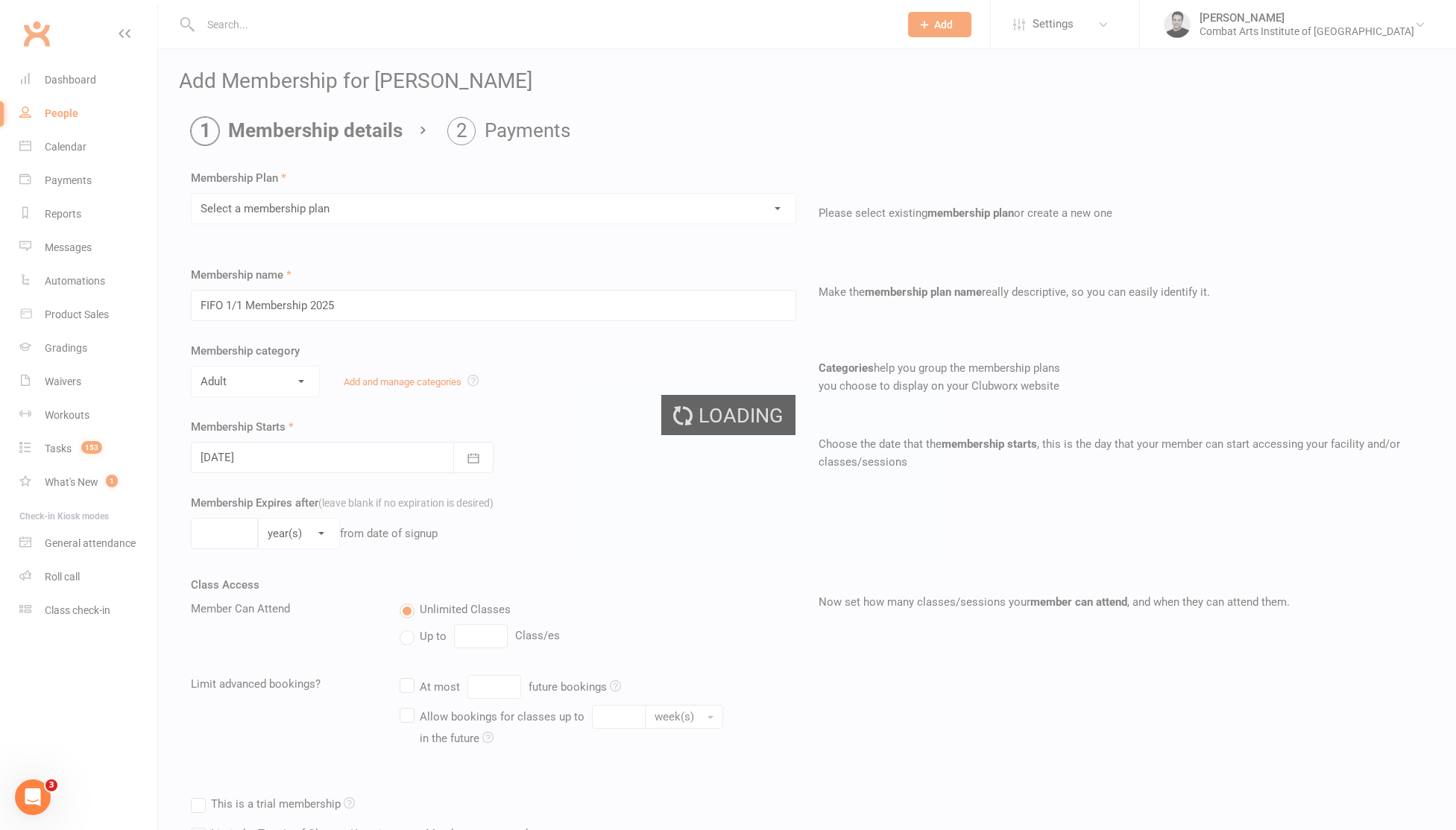
select select "50"
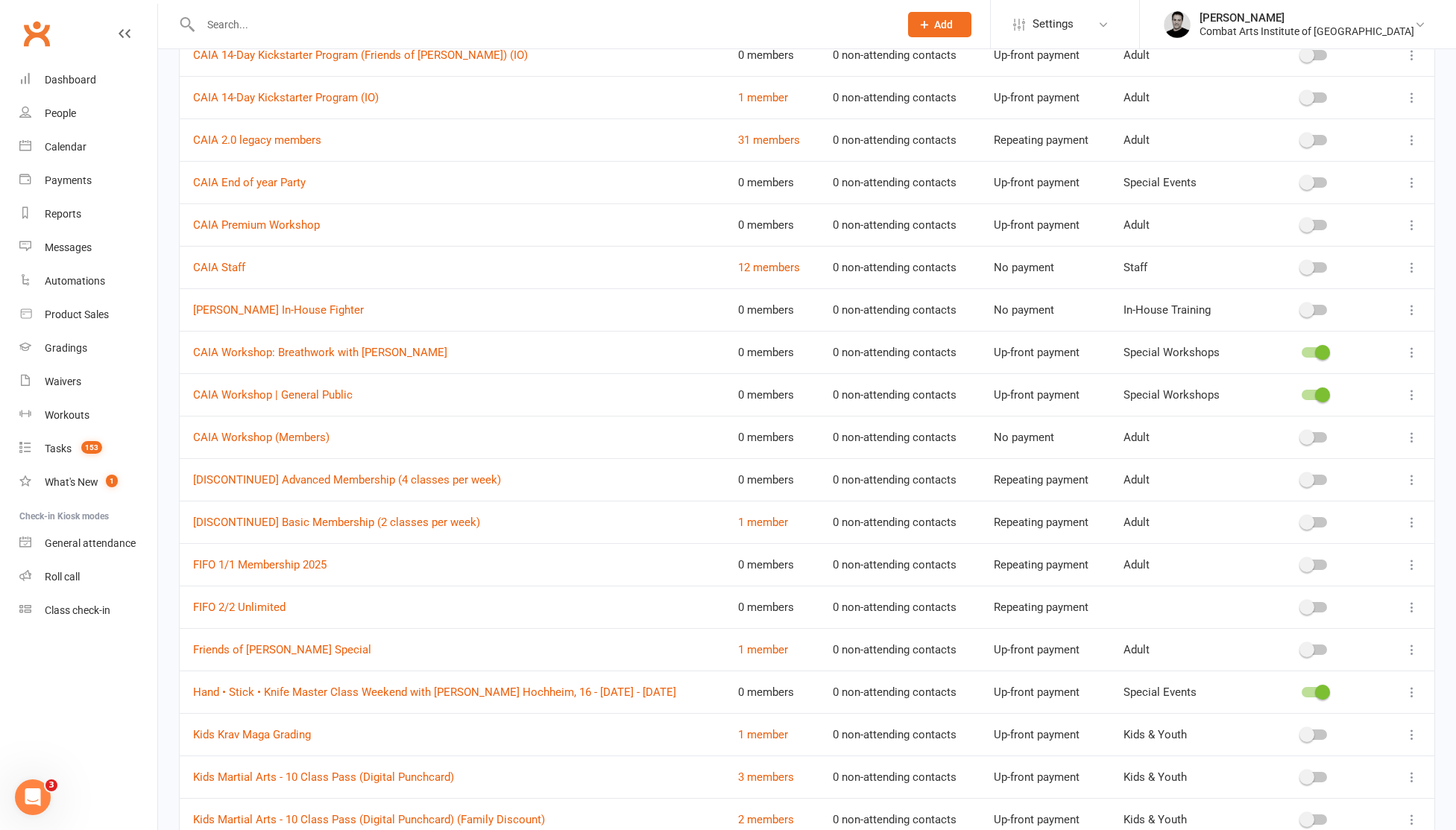
scroll to position [1087, 0]
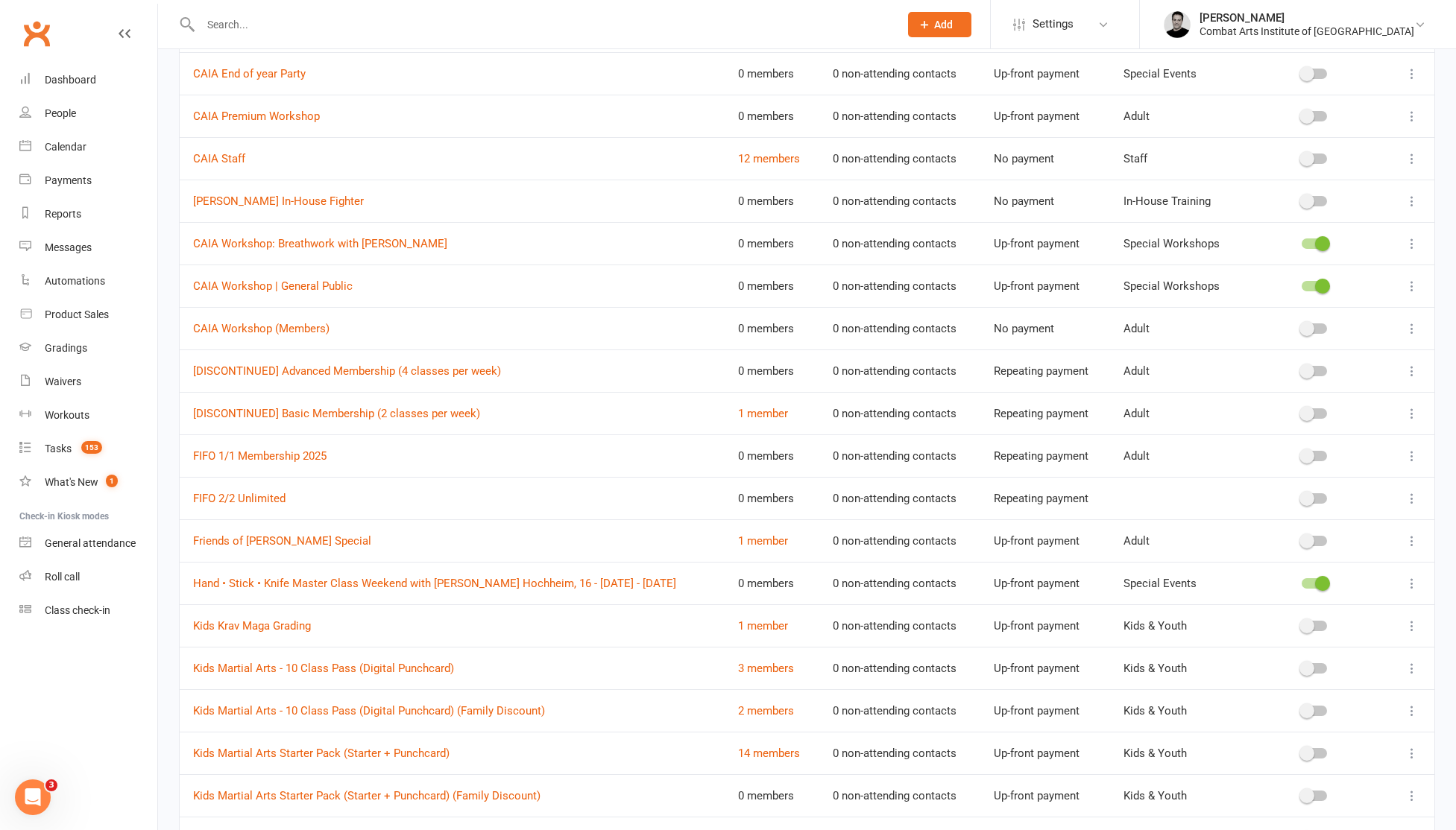
click at [1414, 454] on icon at bounding box center [1411, 456] width 15 height 15
click at [1357, 445] on td at bounding box center [1313, 455] width 145 height 43
click at [1414, 453] on icon at bounding box center [1411, 454] width 15 height 15
click at [1301, 481] on link "Edit" at bounding box center [1345, 483] width 148 height 30
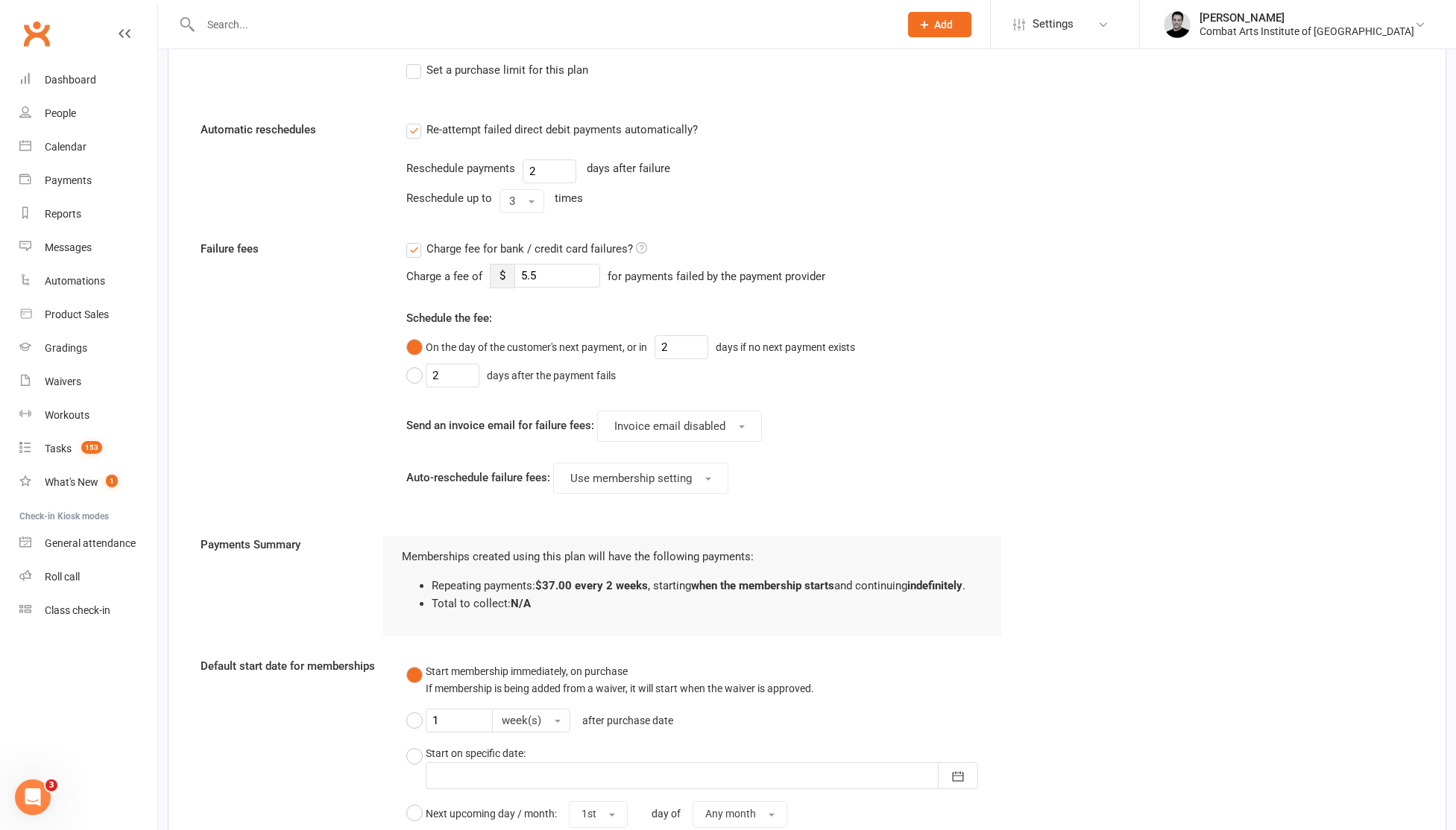
scroll to position [859, 0]
